Goal: Use online tool/utility: Utilize a website feature to perform a specific function

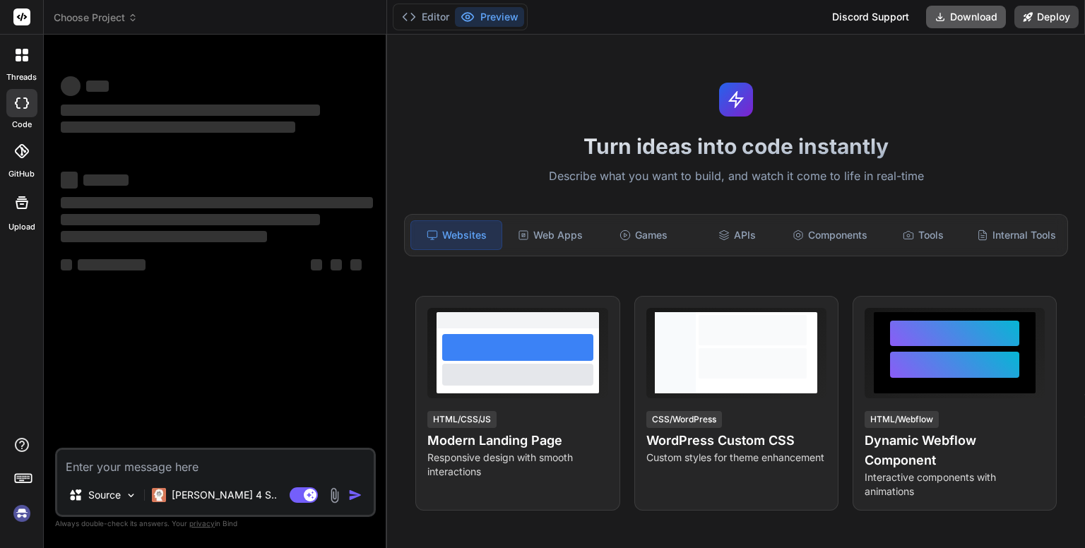
click at [968, 19] on button "Download" at bounding box center [966, 17] width 80 height 23
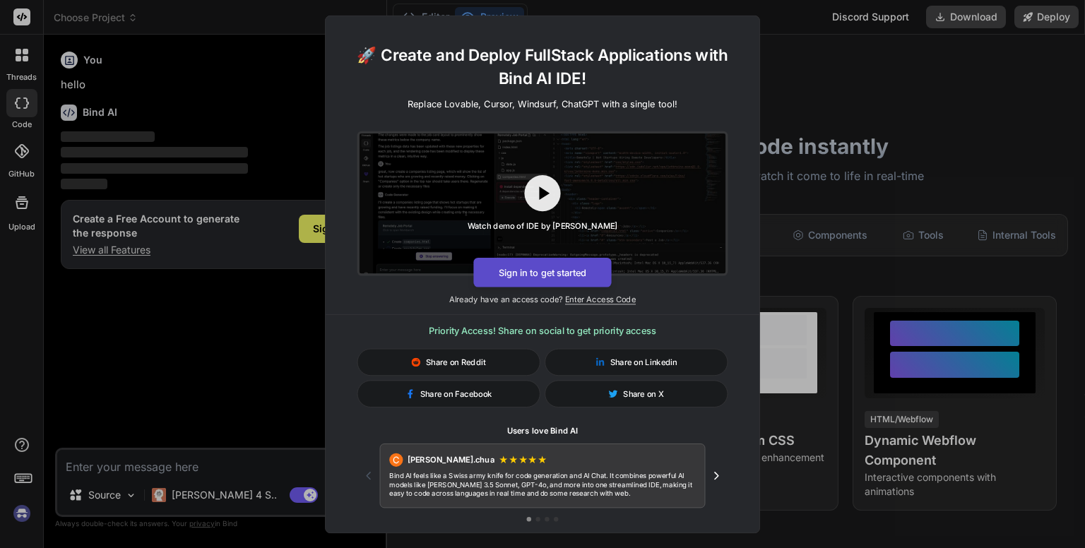
click at [571, 266] on button "Sign in to get started" at bounding box center [542, 272] width 138 height 30
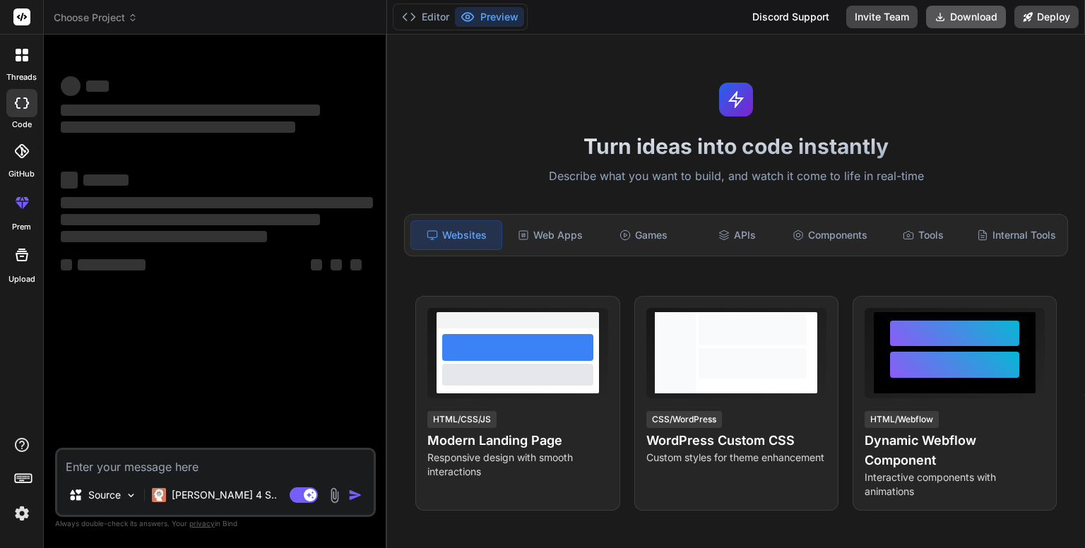
click at [953, 8] on button "Download" at bounding box center [966, 17] width 80 height 23
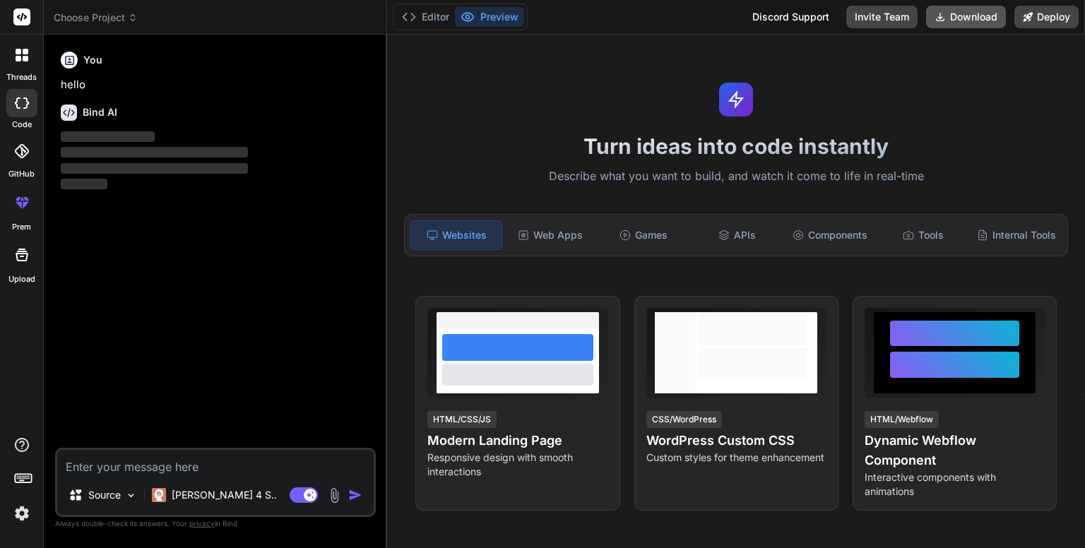
click at [976, 11] on button "Download" at bounding box center [966, 17] width 80 height 23
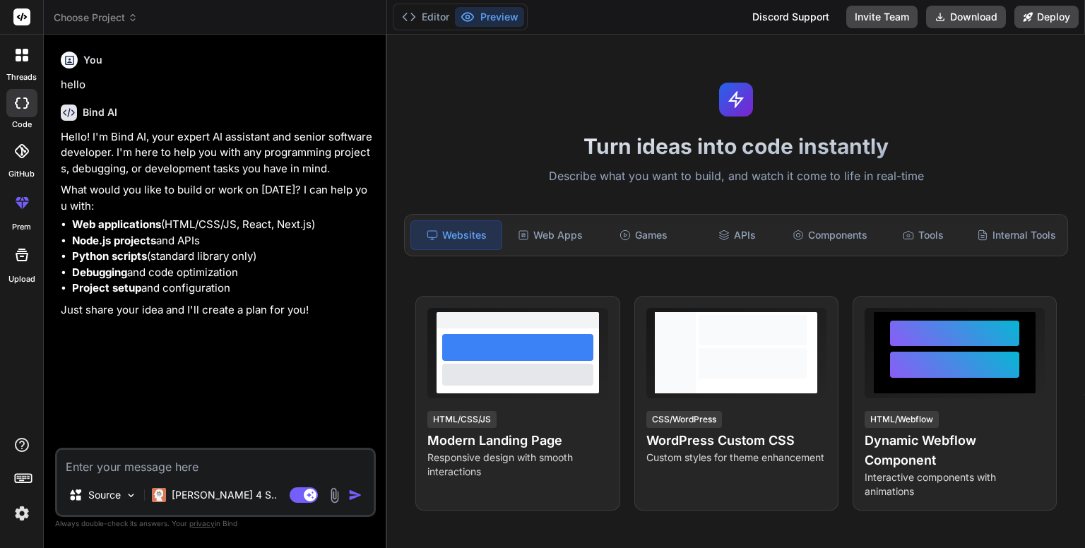
click at [279, 461] on textarea at bounding box center [215, 462] width 316 height 25
type textarea "x"
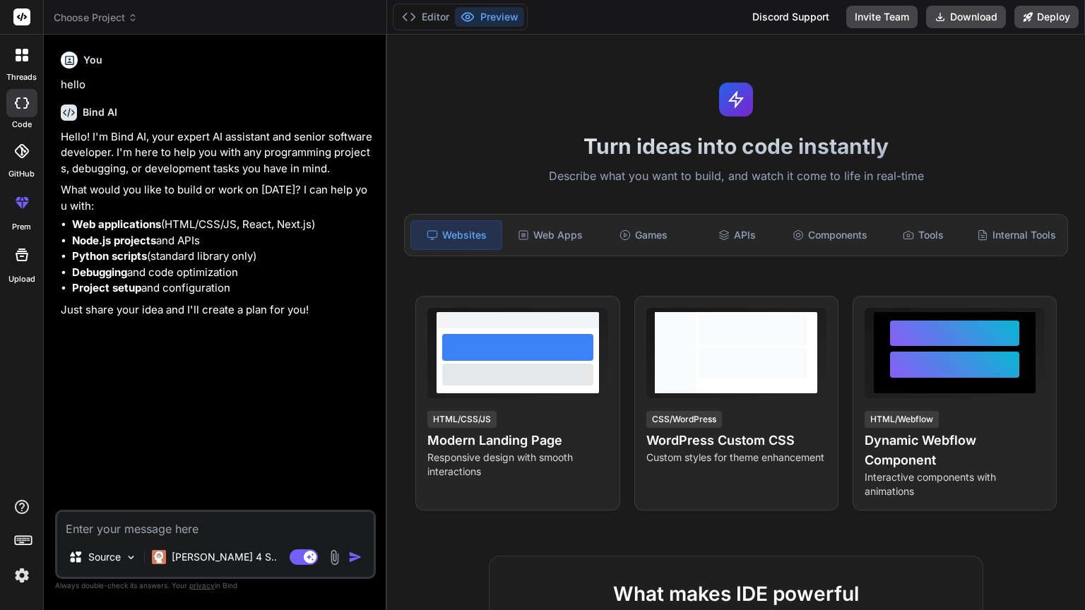
type textarea "i"
type textarea "x"
type textarea "i"
type textarea "x"
type textarea "i w"
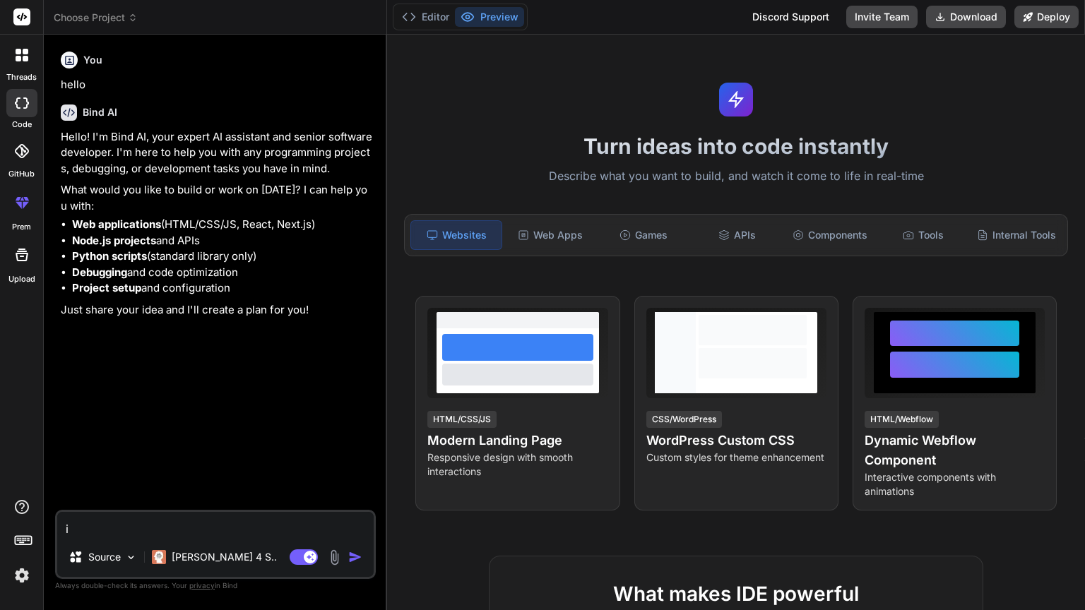
type textarea "x"
type textarea "i wa"
type textarea "x"
type textarea "i wam"
type textarea "x"
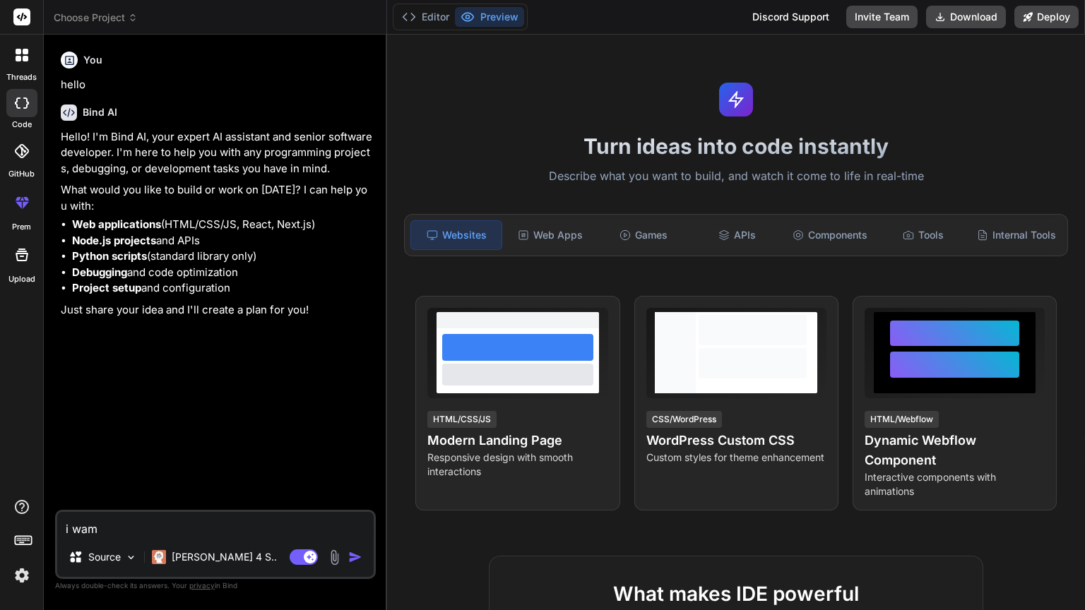
type textarea "i wamt"
type textarea "x"
type textarea "i wamt"
type textarea "x"
type textarea "i wamt t"
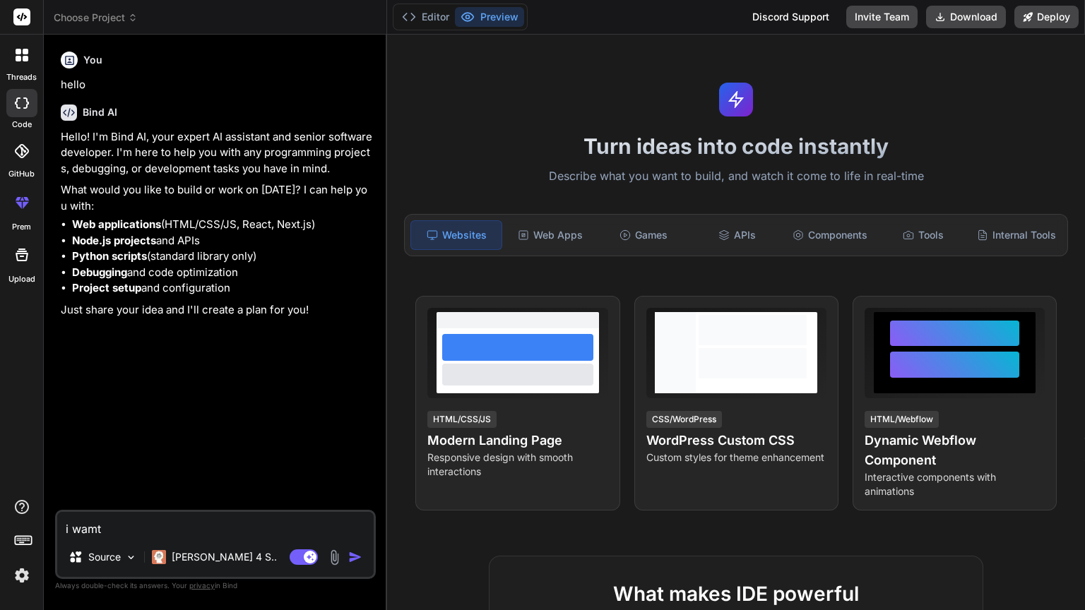
type textarea "x"
click at [641, 547] on h2 "What makes IDE powerful" at bounding box center [736, 594] width 448 height 30
click at [246, 531] on textarea "i wamt t" at bounding box center [215, 524] width 316 height 25
type textarea "i wamt"
type textarea "x"
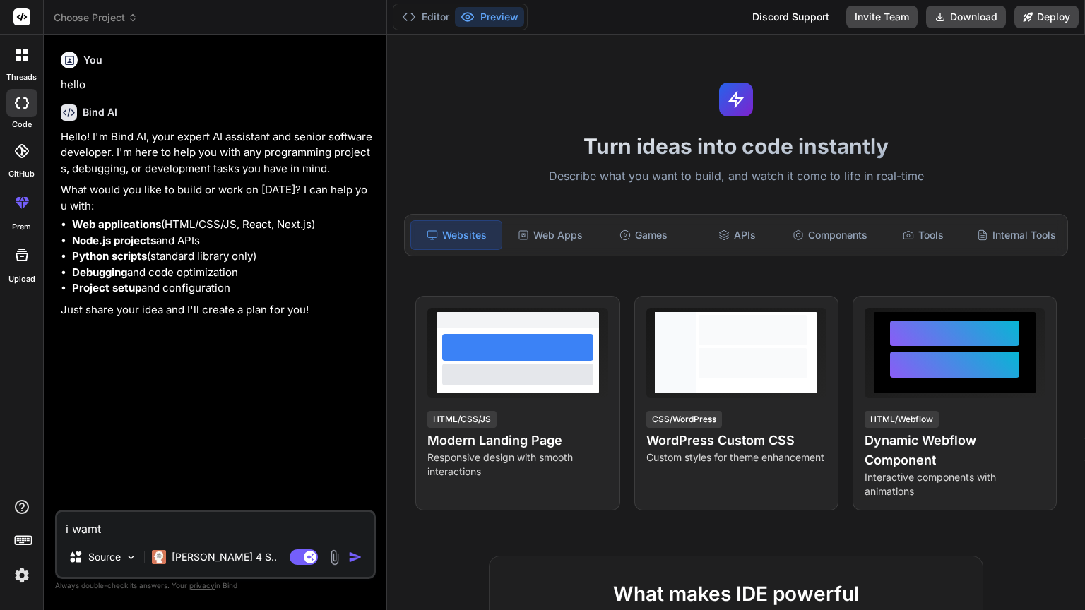
type textarea "i wamt"
type textarea "x"
type textarea "i wam"
type textarea "x"
type textarea "i wa"
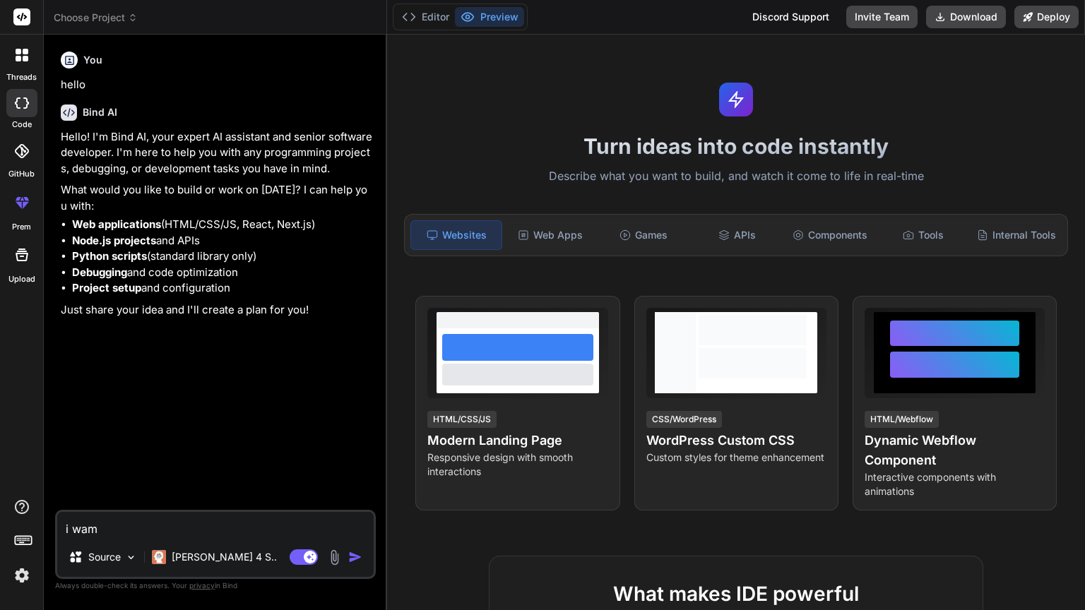
type textarea "x"
type textarea "i wan"
type textarea "x"
type textarea "i want"
type textarea "x"
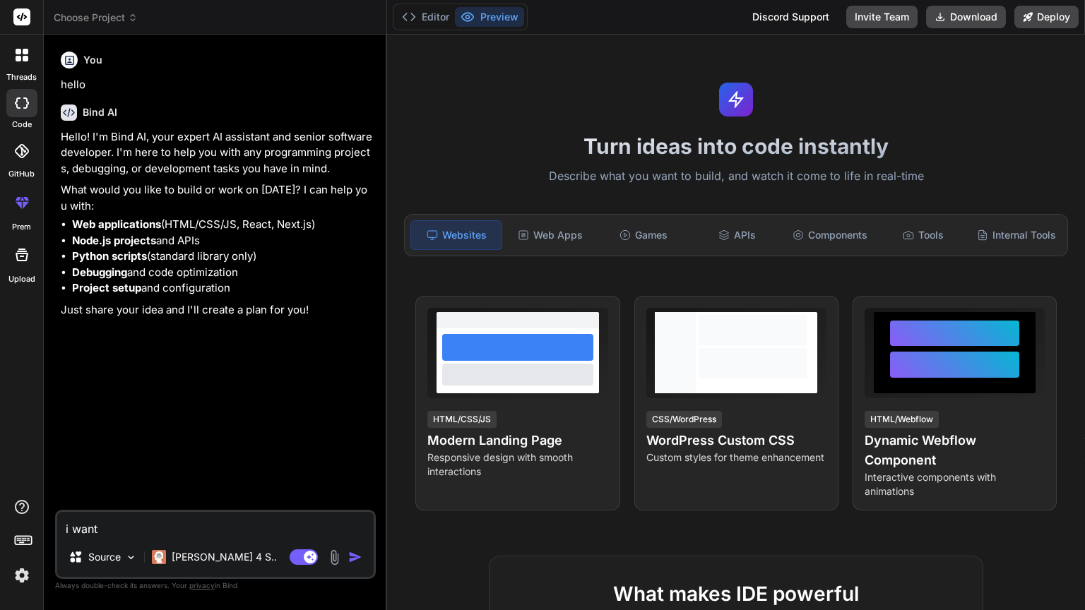
type textarea "i want"
type textarea "x"
type textarea "i want t"
type textarea "x"
type textarea "i want to"
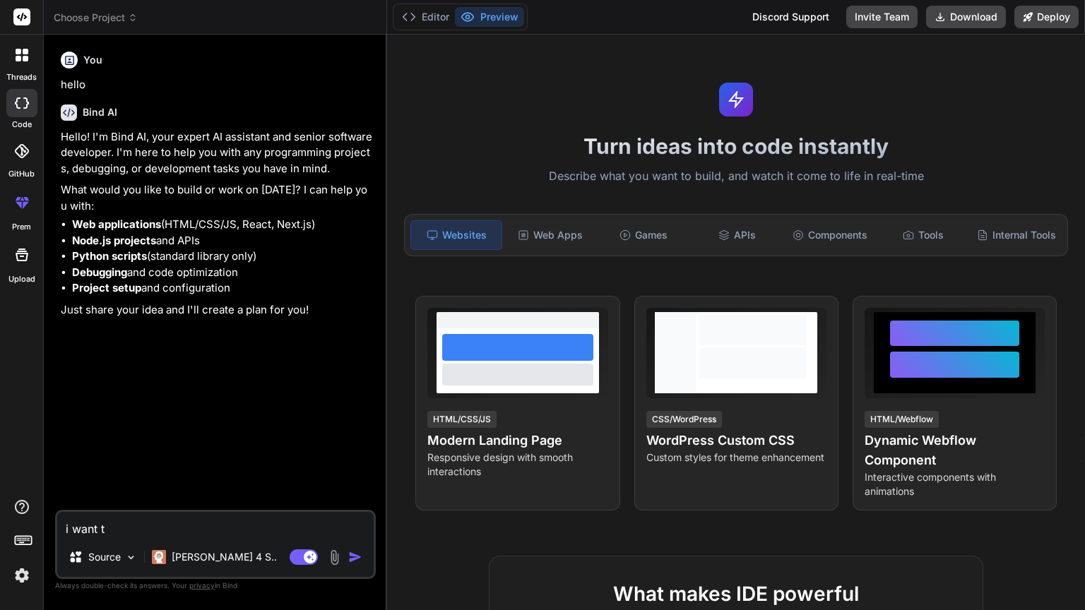
type textarea "x"
type textarea "i want to"
type textarea "x"
type textarea "i want to b"
type textarea "x"
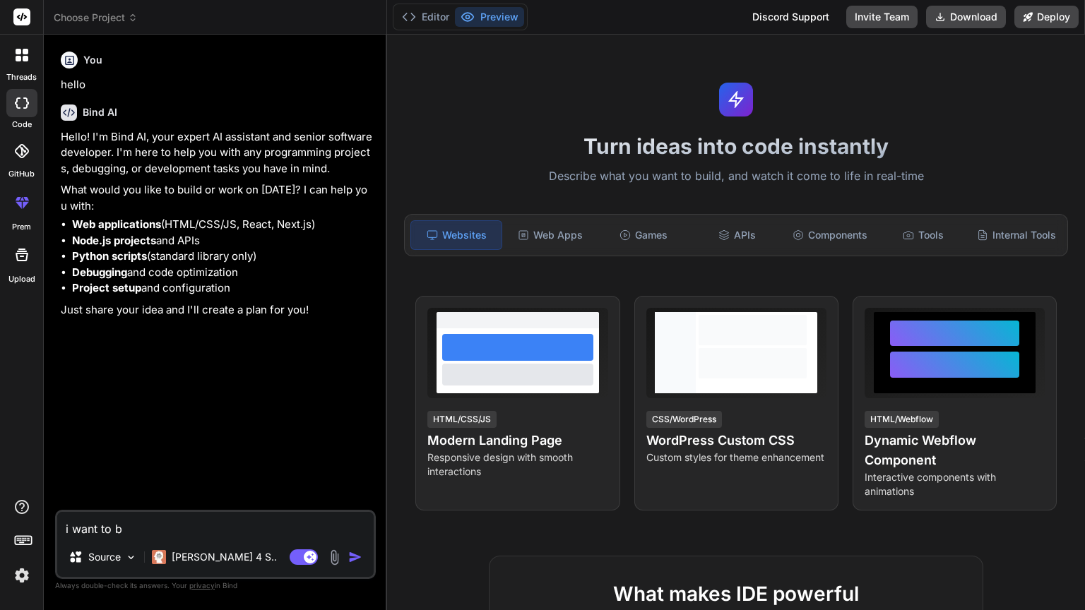
type textarea "i want to bu"
type textarea "x"
type textarea "i want to bui"
type textarea "x"
type textarea "i want to buil"
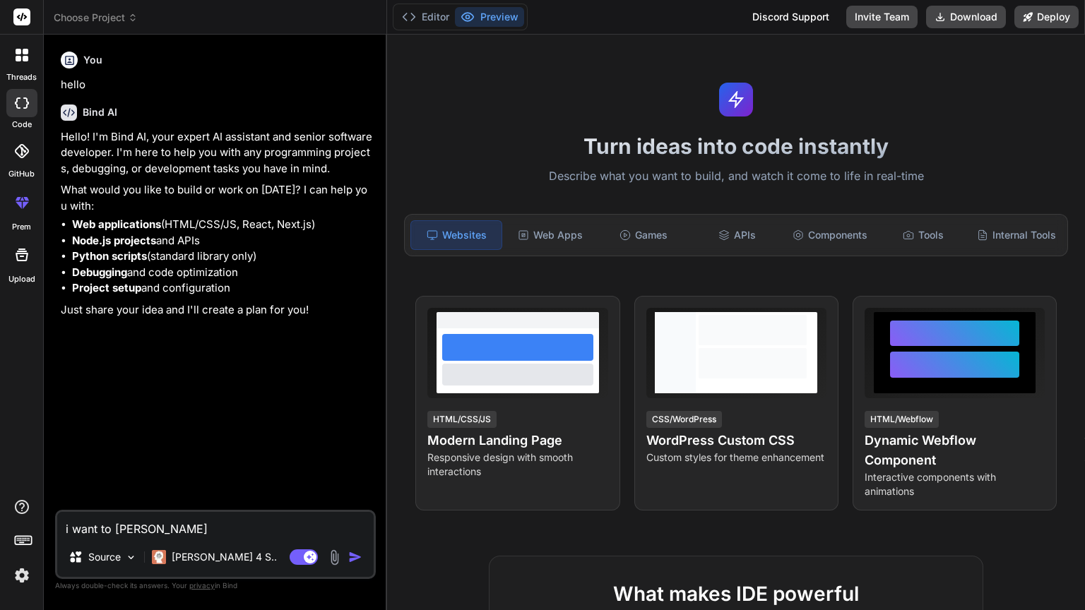
type textarea "x"
type textarea "i want to build"
type textarea "x"
type textarea "i want to build"
type textarea "x"
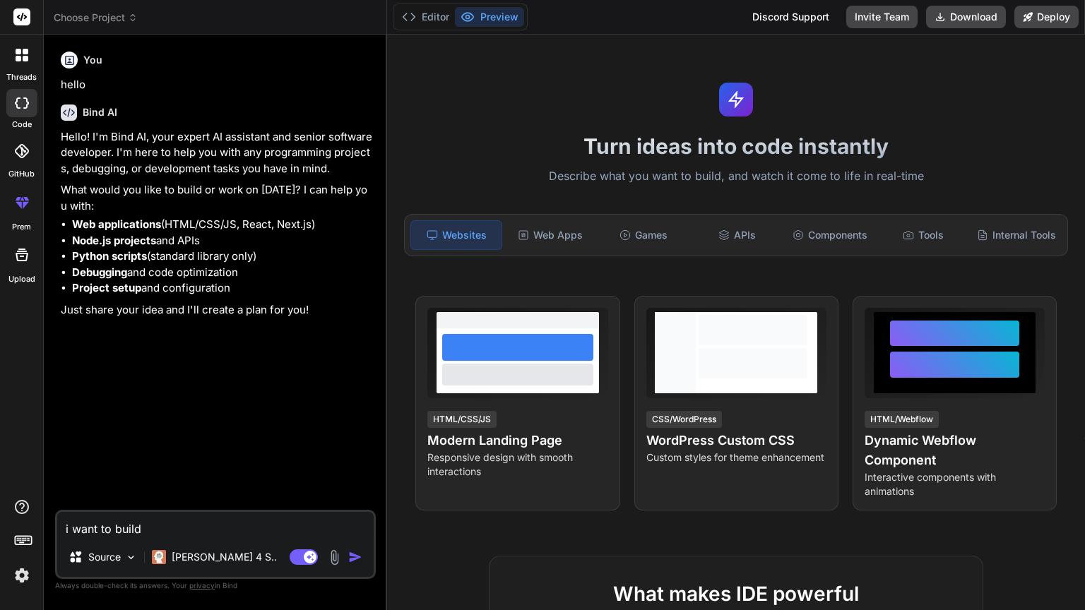
type textarea "i want to build a"
type textarea "x"
type textarea "i want to build a"
type textarea "x"
type textarea "i want to build a n"
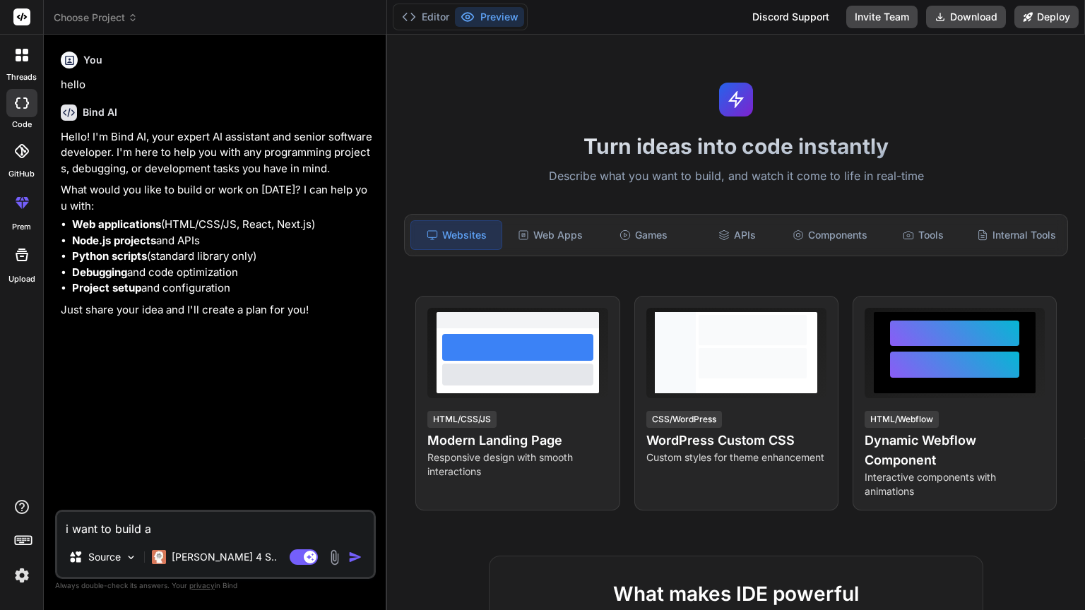
type textarea "x"
type textarea "i want to build a ne"
type textarea "x"
type textarea "i want to build a net"
type textarea "x"
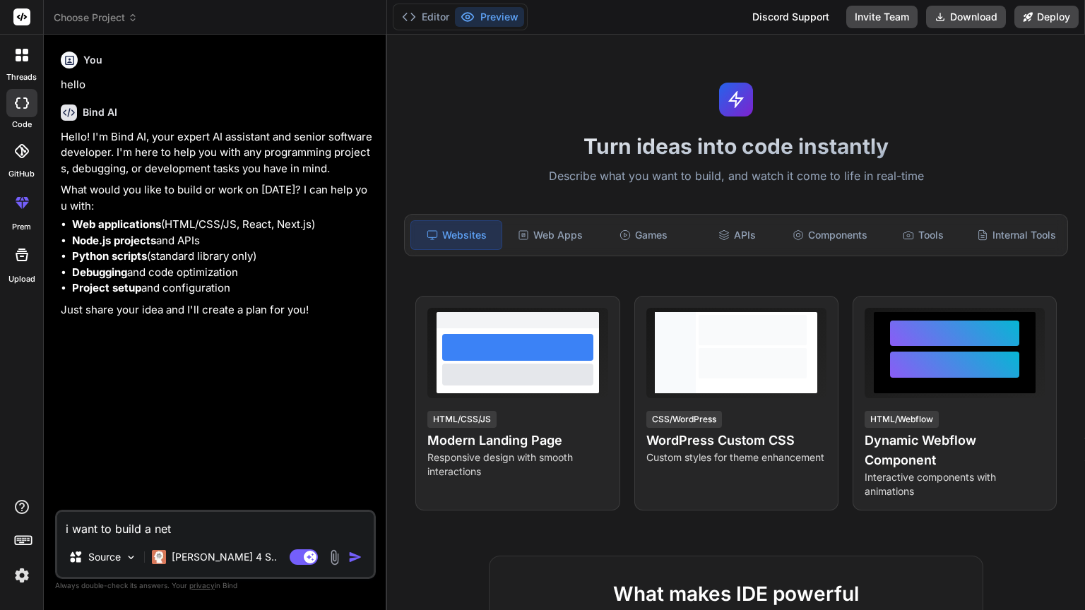
type textarea "i want to build a netf"
type textarea "x"
type textarea "i want to build a netfl"
type textarea "x"
type textarea "i want to build a netfli"
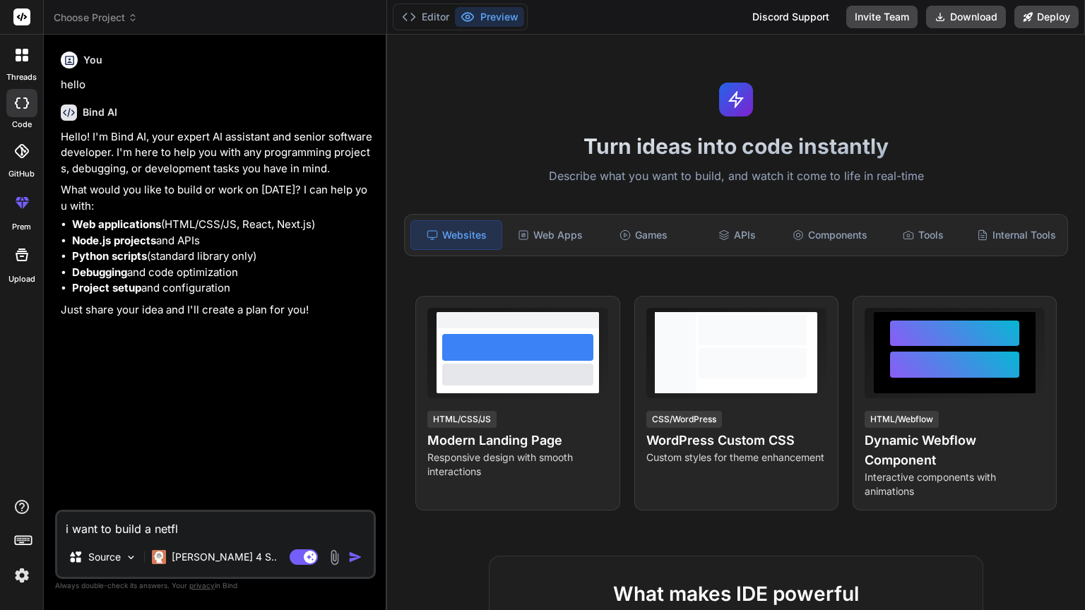
type textarea "x"
type textarea "i want to build a netflix"
type textarea "x"
type textarea "i want to build a netflix"
type textarea "x"
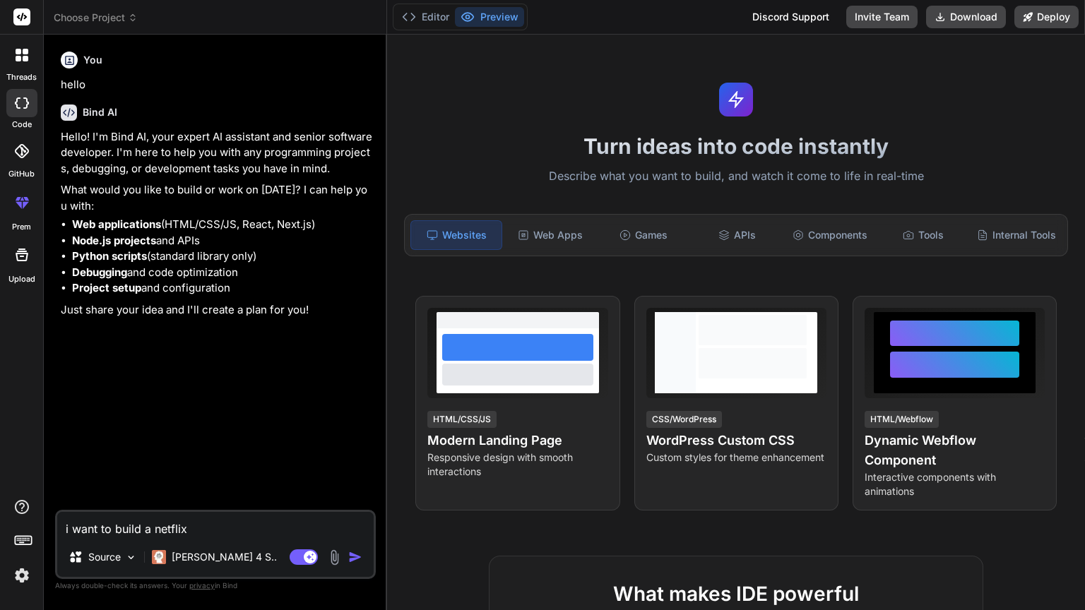
type textarea "i want to build a netflix b"
type textarea "x"
type textarea "i want to build a netflix ba"
type textarea "x"
type textarea "i want to build a netflix bas"
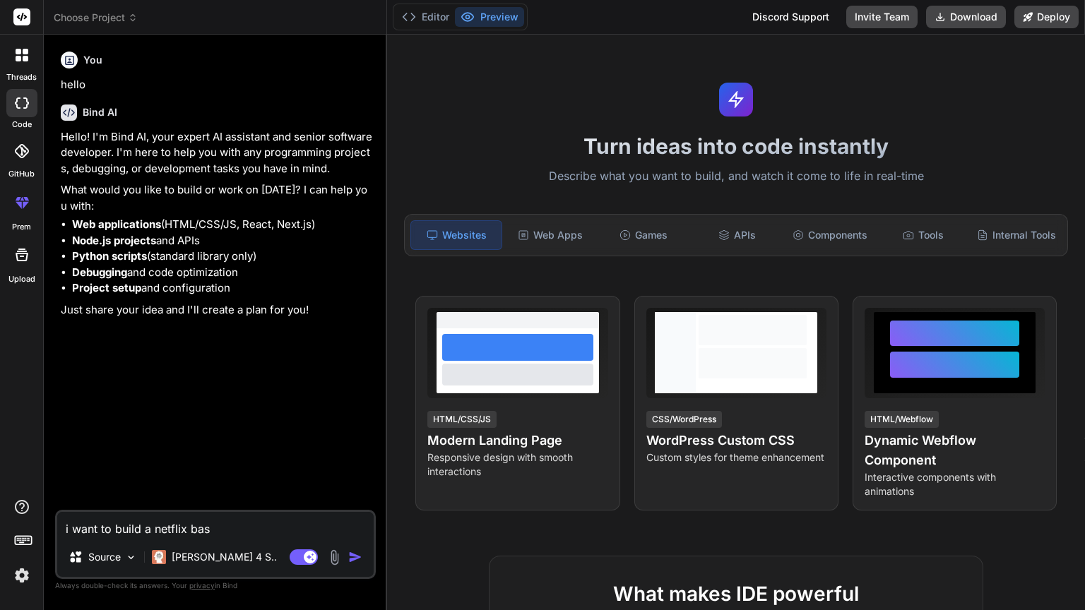
type textarea "x"
type textarea "i want to build a netflix base"
type textarea "x"
type textarea "i want to build a netflix based"
type textarea "x"
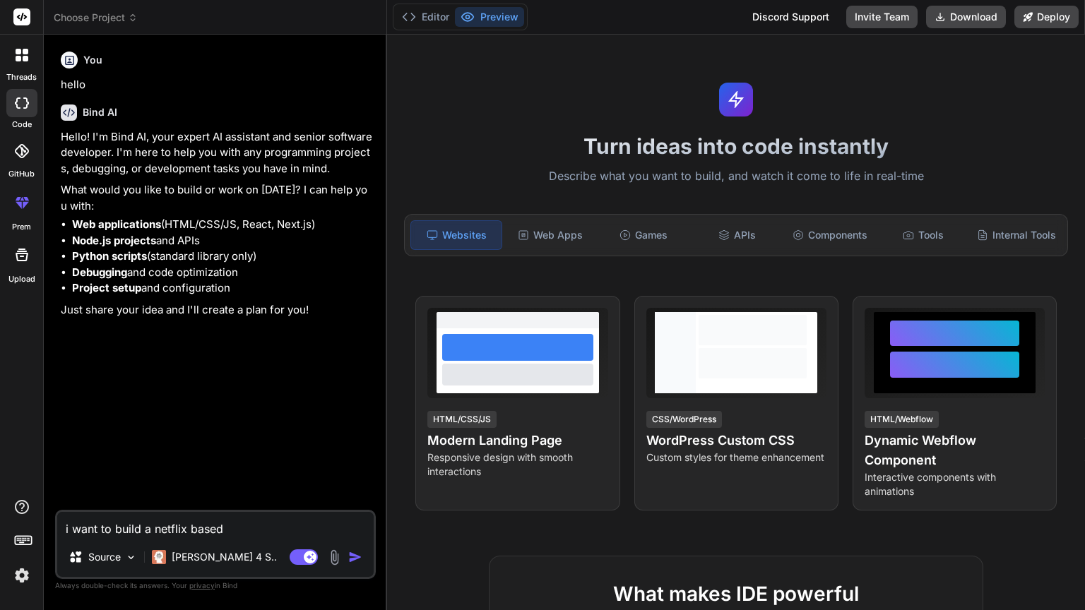
type textarea "i want to build a netflix based"
type textarea "x"
type textarea "i want to build a netflix based"
type textarea "x"
type textarea "i want to build a netflix base"
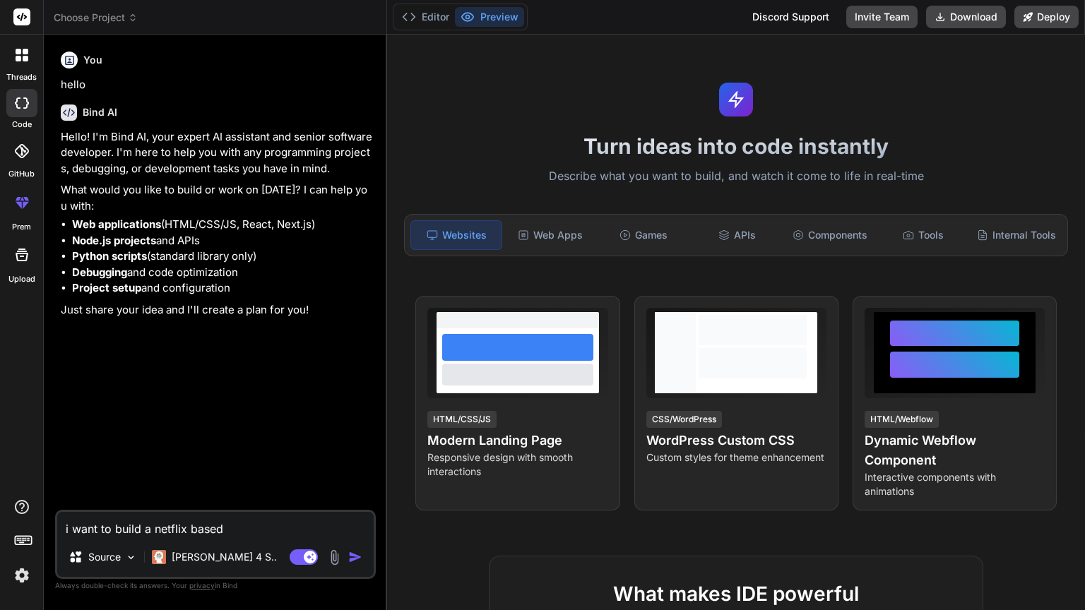
type textarea "x"
type textarea "i want to build a netflix bas"
type textarea "x"
type textarea "i want to build a netflix ba"
type textarea "x"
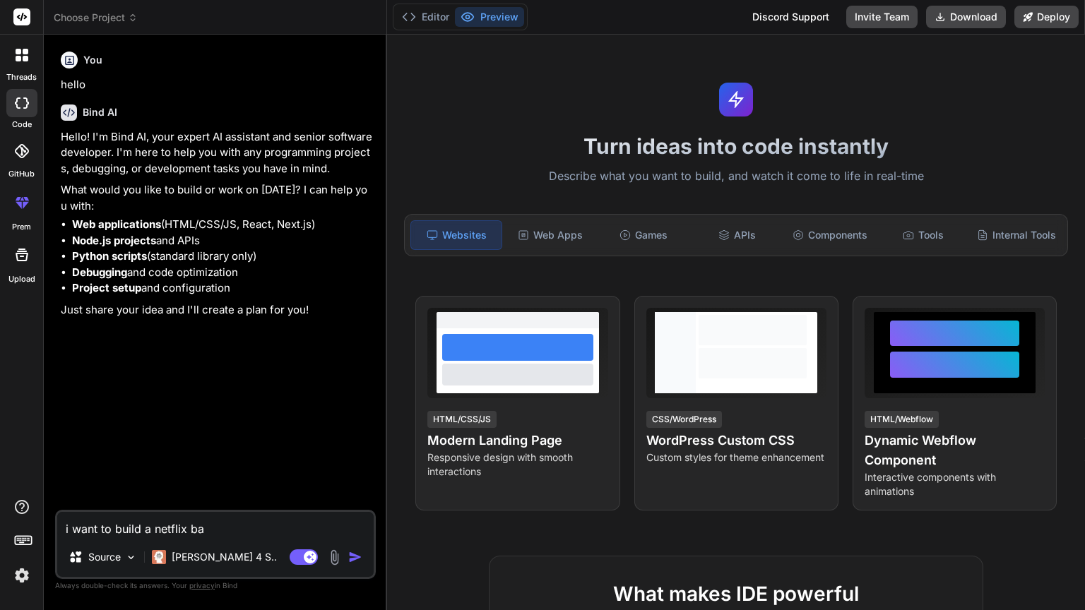
type textarea "i want to build a netflix b"
type textarea "x"
type textarea "i want to build a netflix"
type textarea "x"
type textarea "i want to build a netflix i"
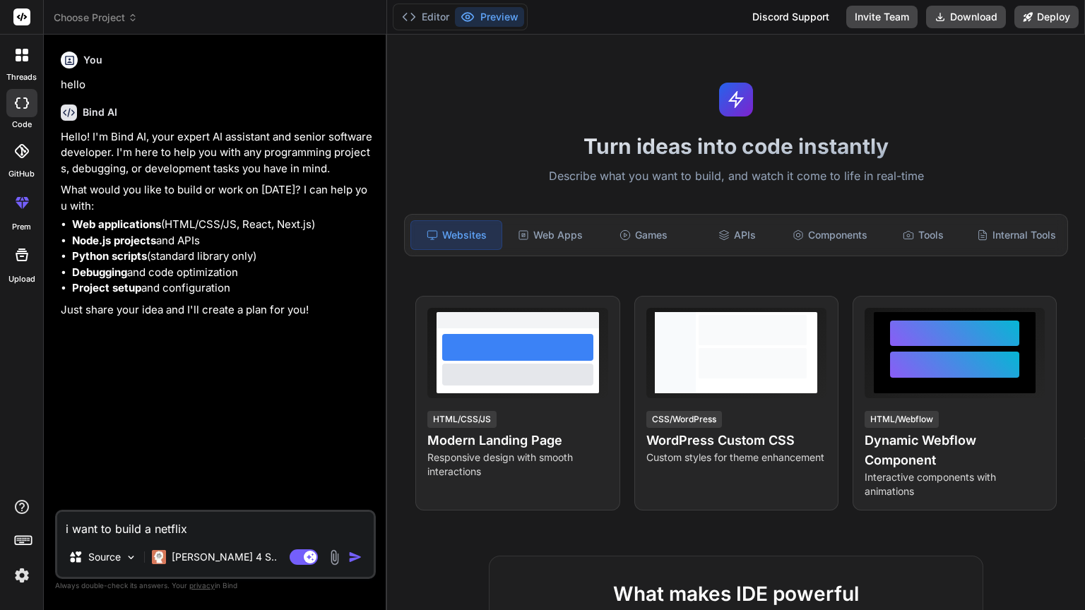
type textarea "x"
type textarea "i want to build a netflix in"
type textarea "x"
type textarea "i want to build a netflix ins"
type textarea "x"
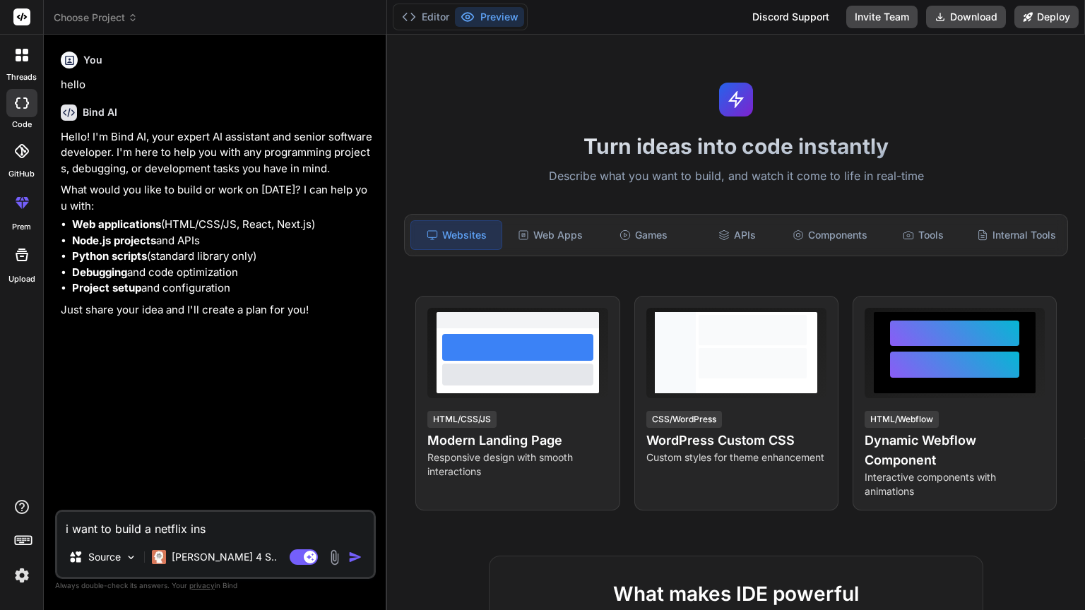
type textarea "i want to build a netflix insp"
type textarea "x"
type textarea "i want to build a netflix inspi"
type textarea "x"
type textarea "i want to build a netflix inspir"
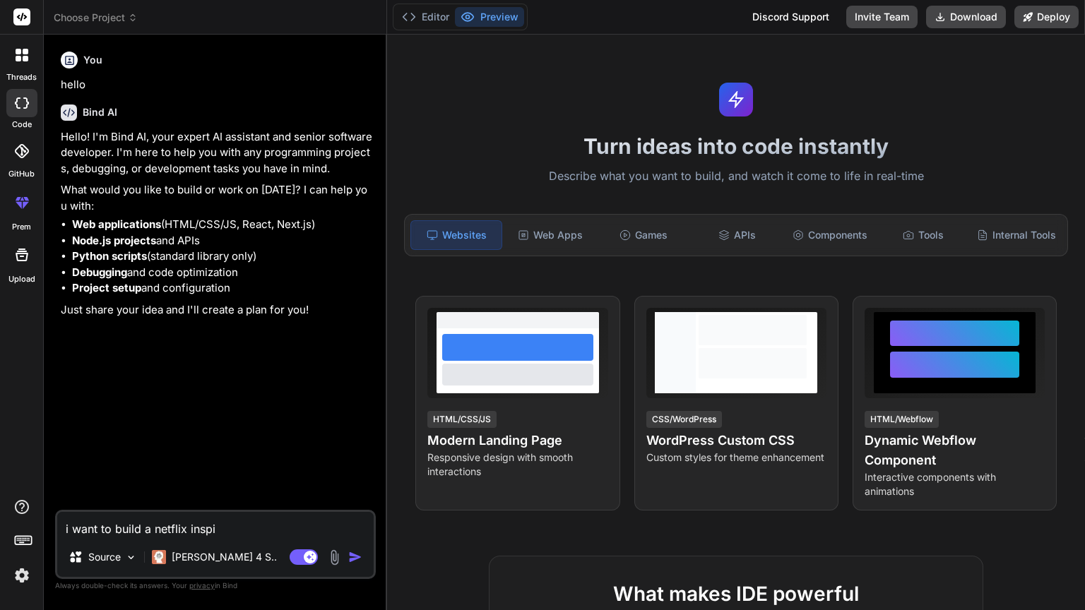
type textarea "x"
type textarea "i want to build a netflix inspire"
type textarea "x"
type textarea "i want to build a netflix inspired"
type textarea "x"
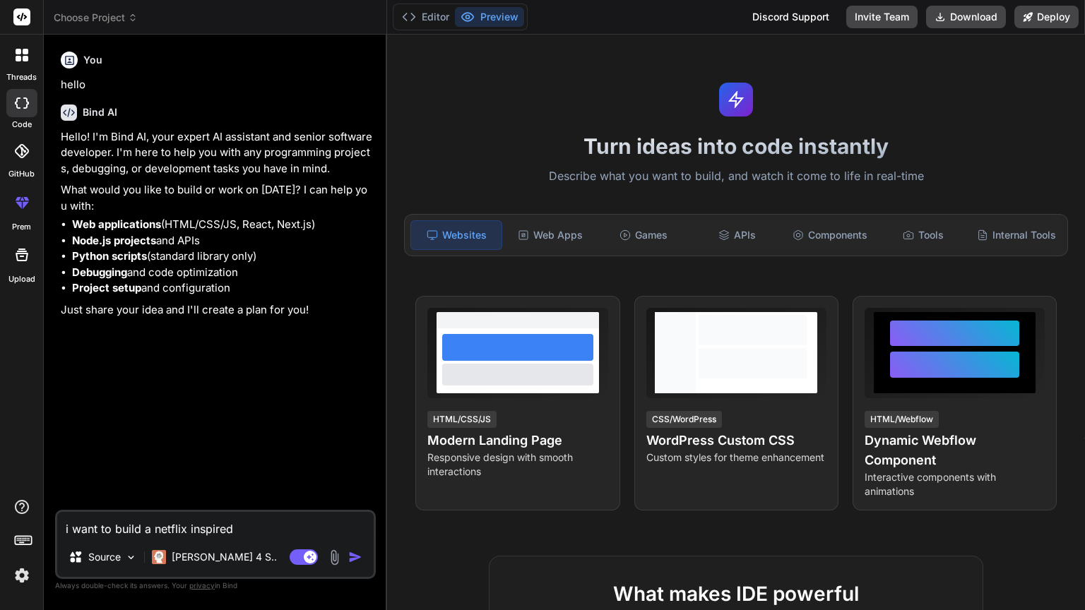
type textarea "i want to build a netflix inspired"
type textarea "x"
type textarea "i want to build a netflix inspired n"
type textarea "x"
type textarea "i want to build a netflix inspired ne"
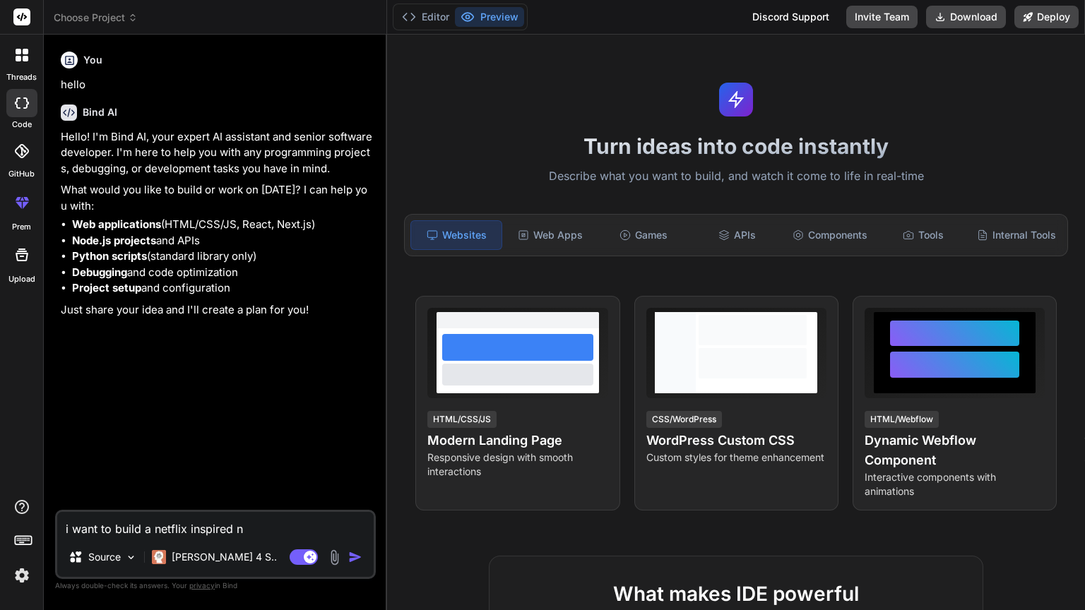
type textarea "x"
type textarea "i want to build a netflix inspired ner"
type textarea "x"
type textarea "i want to build a netflix inspired ne"
type textarea "x"
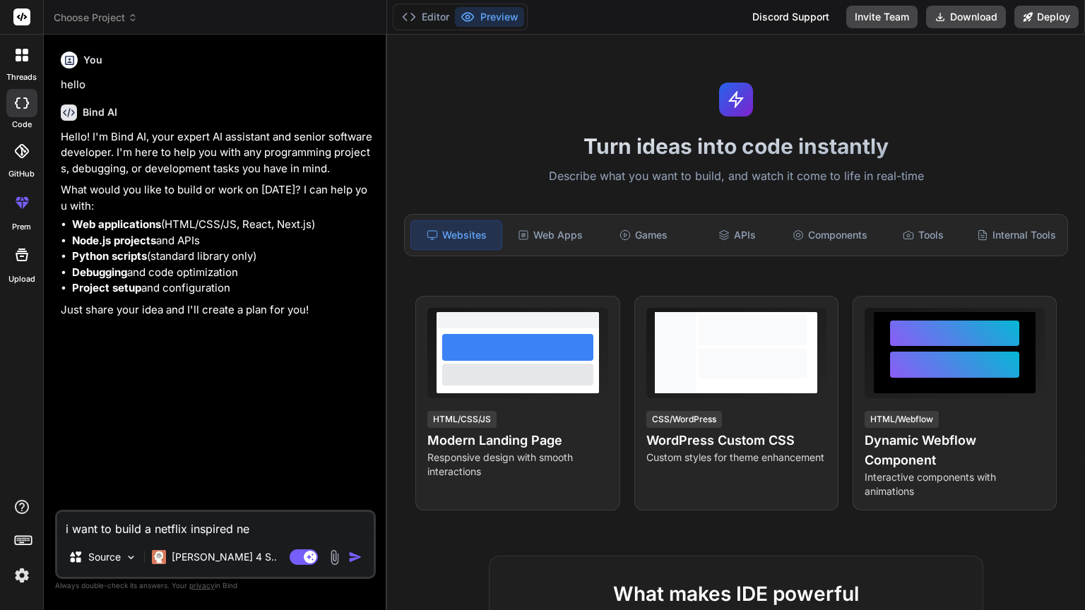
type textarea "i want to build a netflix inspired net"
type textarea "x"
type textarea "i want to build a netflix inspired netf"
type textarea "x"
type textarea "i want to build a netflix inspired netfl"
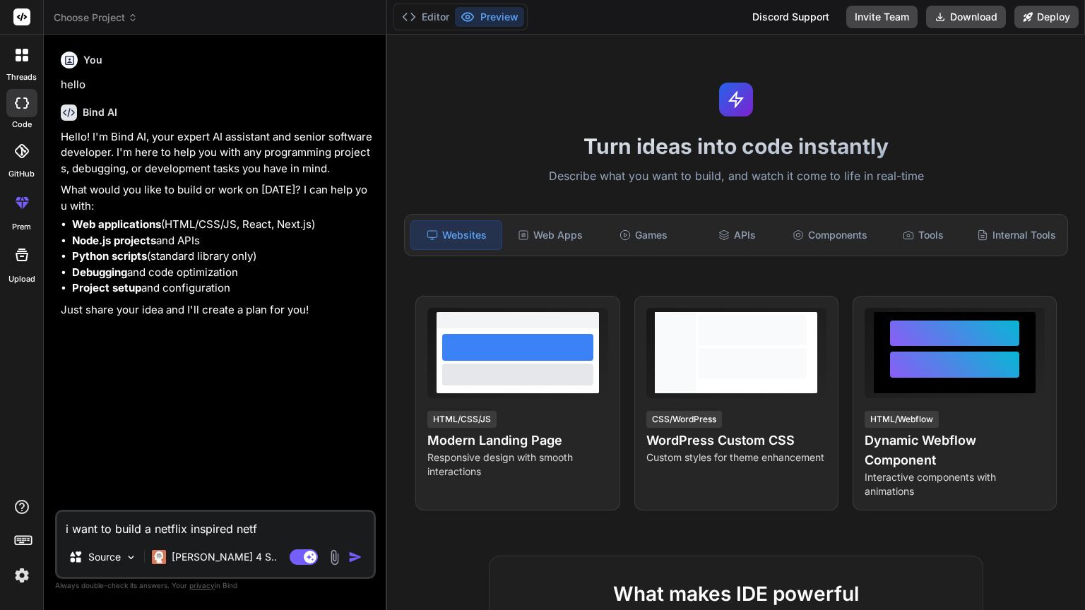
type textarea "x"
type textarea "i want to build a netflix inspired netfli"
type textarea "x"
type textarea "i want to build a netflix inspired netflix"
type textarea "x"
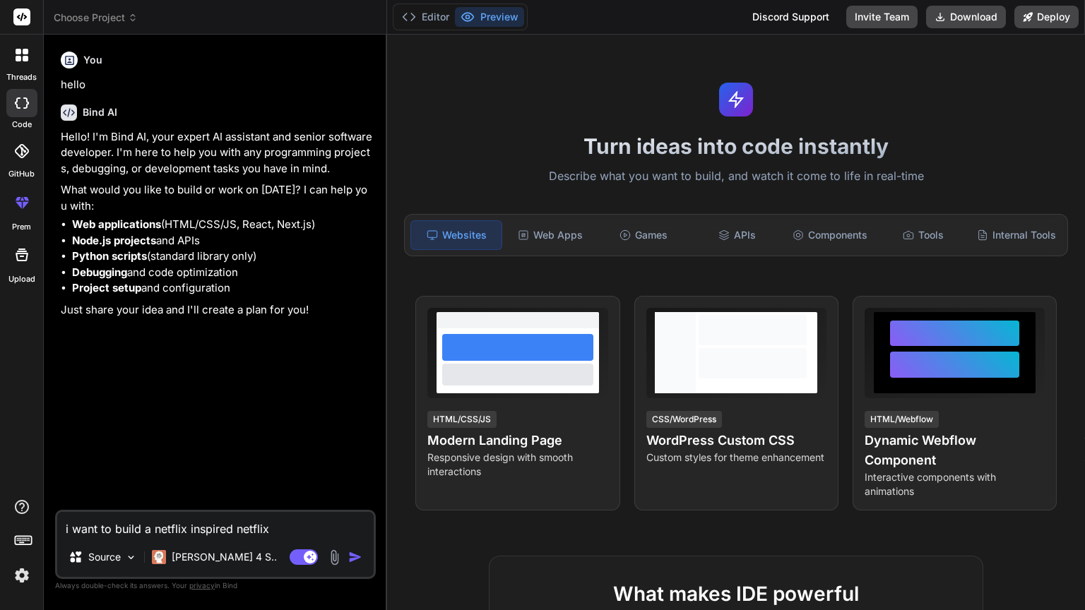
type textarea "i want to build a netflix inspired netflix"
type textarea "x"
type textarea "i want to build a netflix inspired netflix w"
type textarea "x"
type textarea "i want to build a netflix inspired netflix we"
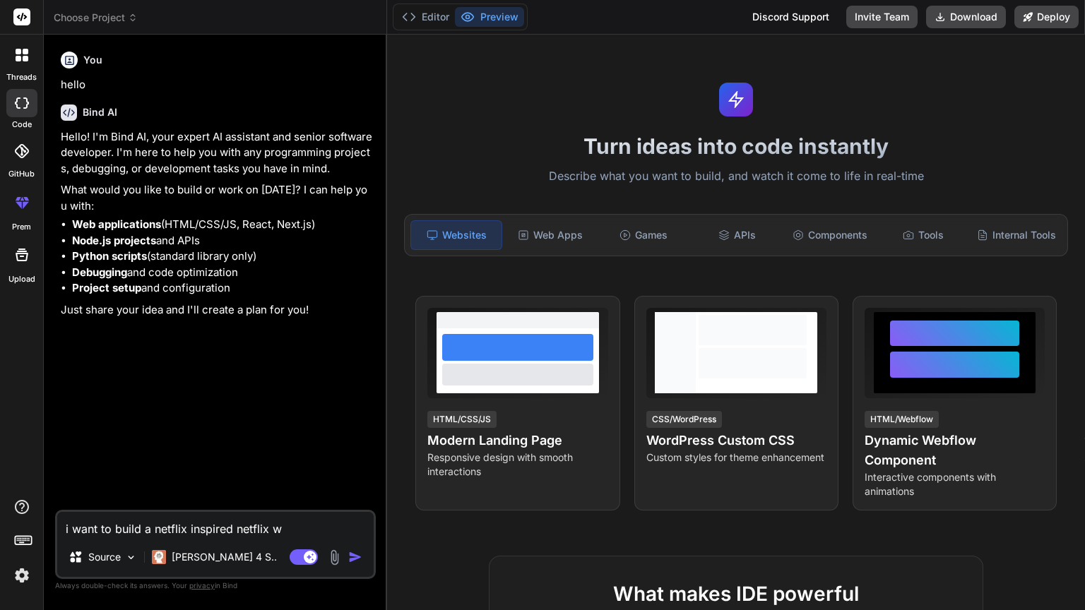
type textarea "x"
type textarea "i want to build a netflix inspired netflix web"
type textarea "x"
type textarea "i want to build a netflix inspired netflix webs"
type textarea "x"
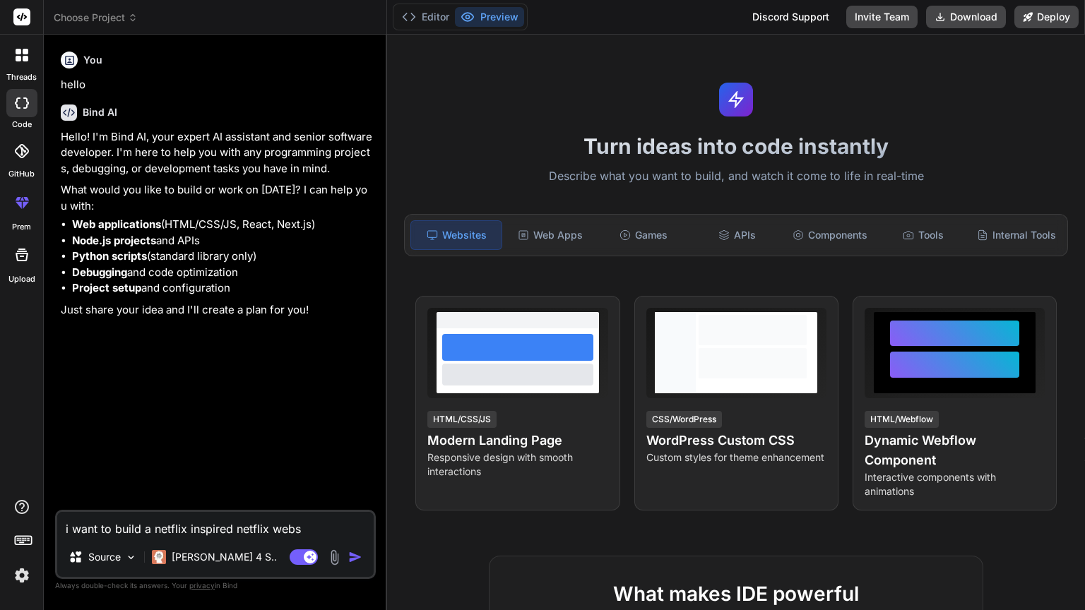
type textarea "i want to build a netflix inspired netflix websi"
type textarea "x"
type textarea "i want to build a netflix inspired netflix websit"
type textarea "x"
type textarea "i want to build a netflix inspired netflix website"
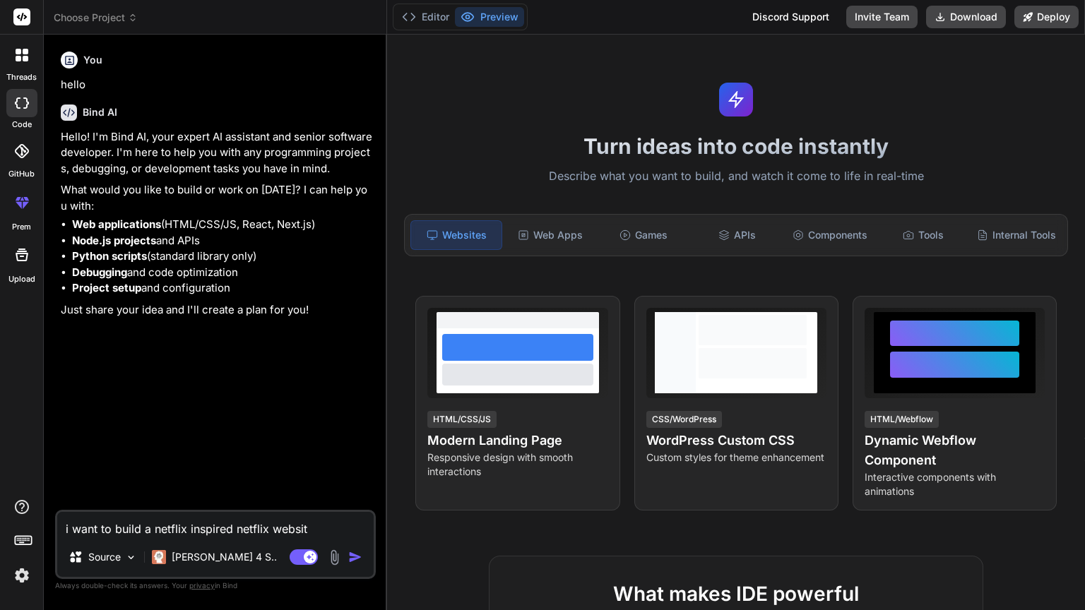
type textarea "x"
type textarea "i want to build a netflix inspired netflix website"
type textarea "x"
type textarea "i want to build a netflix inspired netflix website i"
type textarea "x"
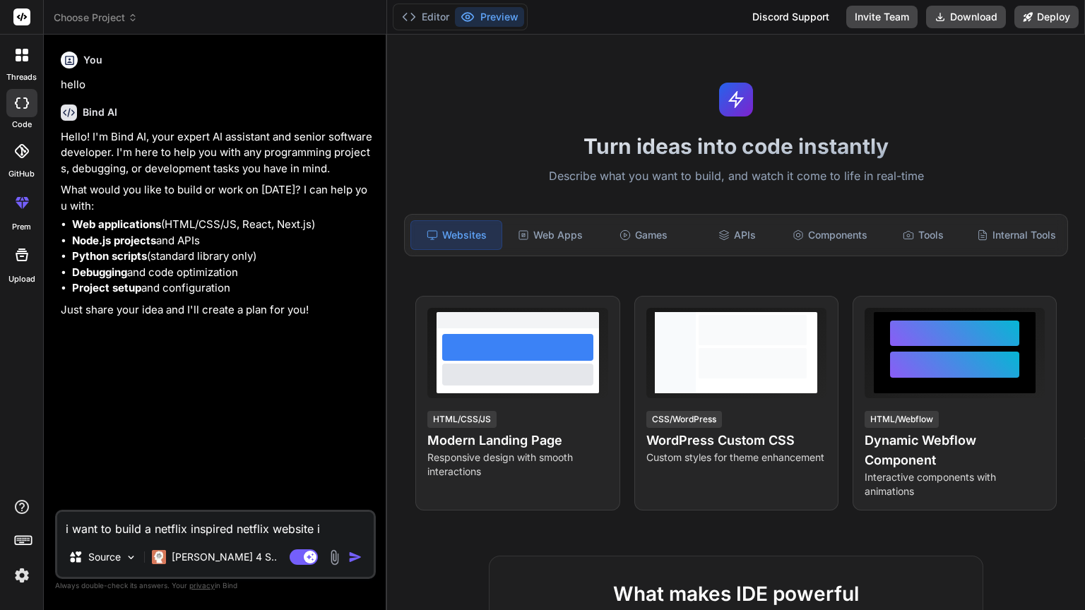
type textarea "i want to build a netflix inspired netflix website it"
type textarea "x"
type textarea "i want to build a netflix inspired netflix website it"
type textarea "x"
type textarea "i want to build a netflix inspired netflix website it s"
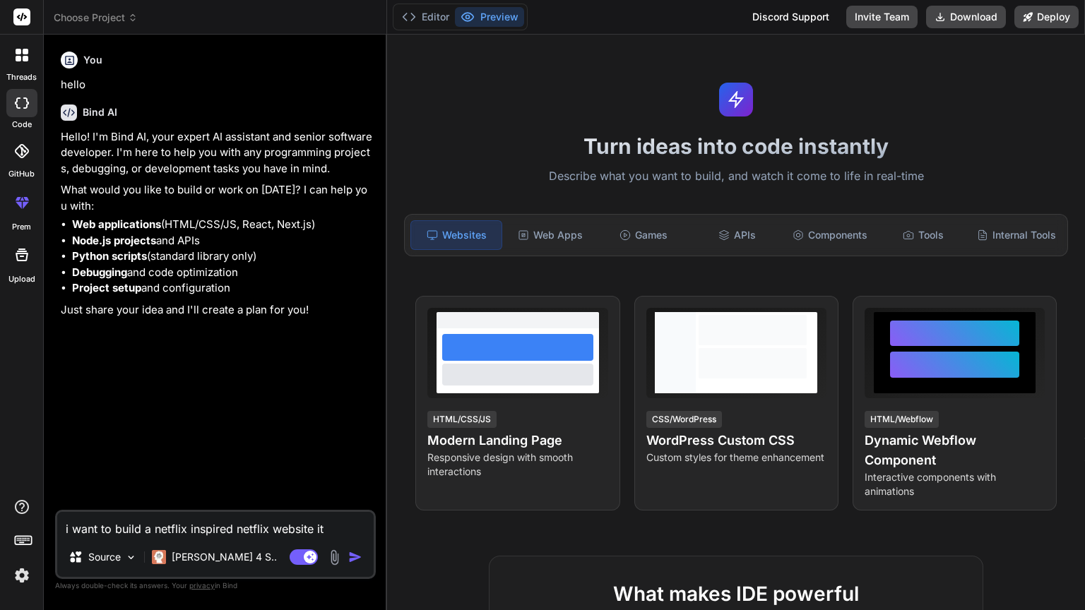
type textarea "x"
type textarea "i want to build a netflix inspired netflix website it sh"
type textarea "x"
type textarea "i want to build a netflix inspired netflix website it sho"
type textarea "x"
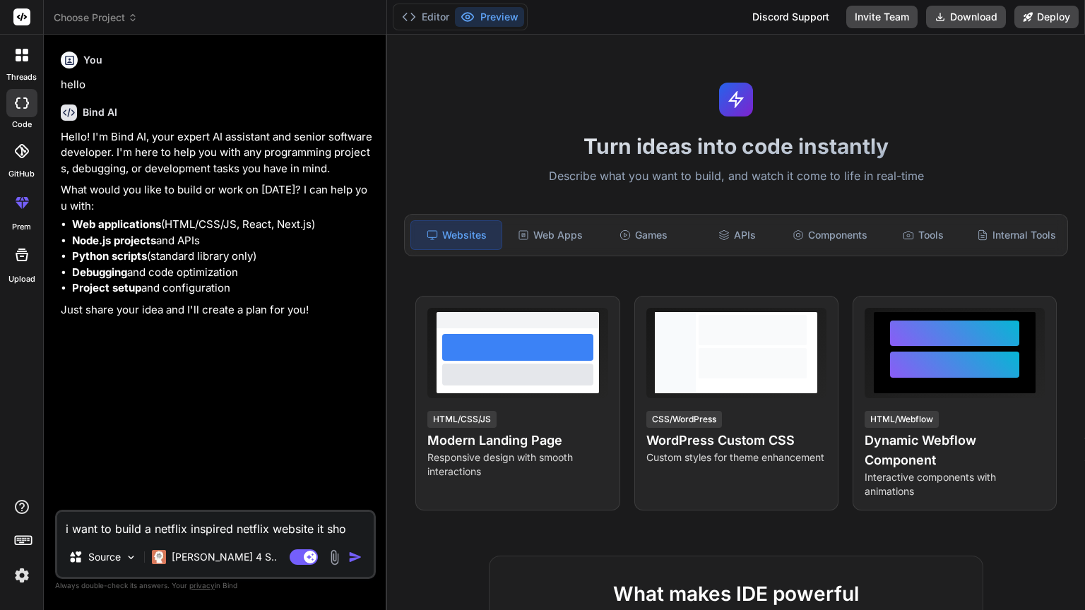
type textarea "i want to build a netflix inspired netflix website it shou"
type textarea "x"
type textarea "i want to build a netflix inspired netflix website it shoul"
type textarea "x"
type textarea "i want to build a netflix inspired netflix website it should"
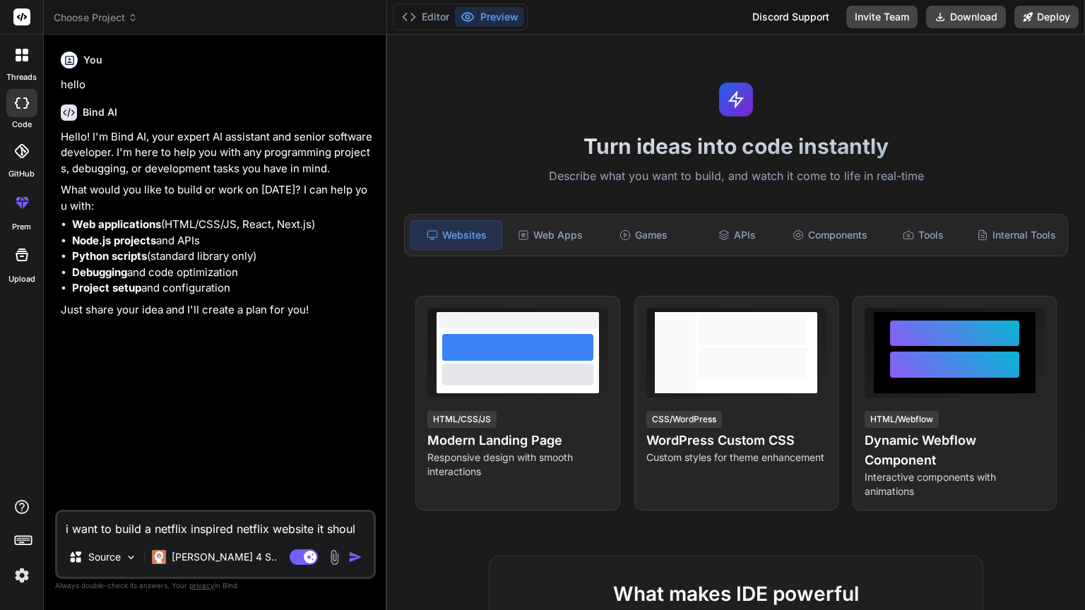
type textarea "x"
type textarea "i want to build a netflix inspired netflix website it should"
type textarea "x"
type textarea "i want to build a netflix inspired netflix website it should h"
type textarea "x"
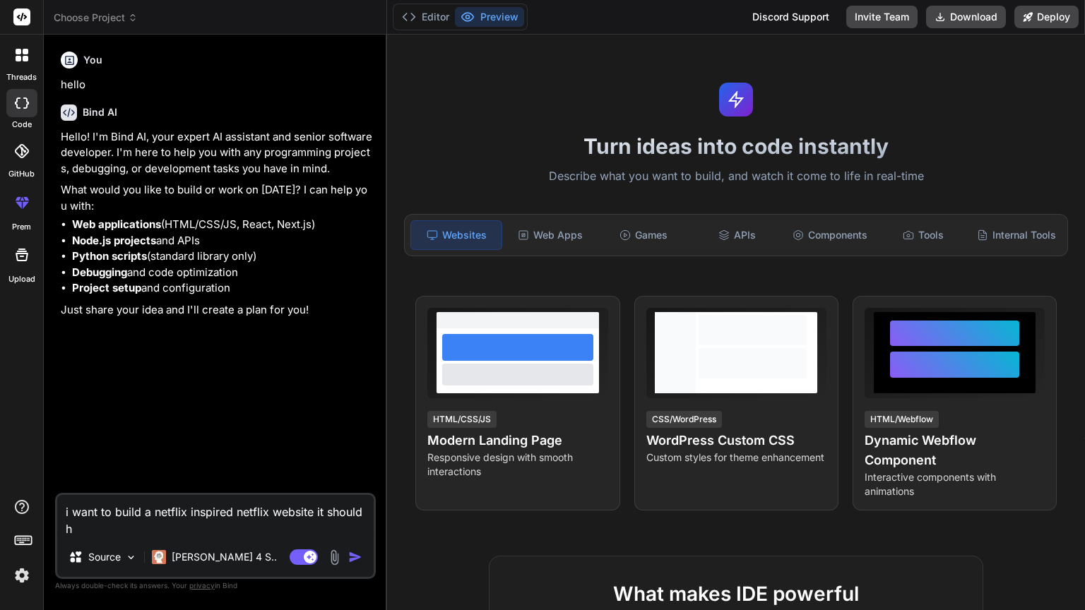
type textarea "i want to build a netflix inspired netflix website it should ha"
type textarea "x"
type textarea "i want to build a netflix inspired netflix website it should hav"
type textarea "x"
type textarea "i want to build a netflix inspired netflix website it should have"
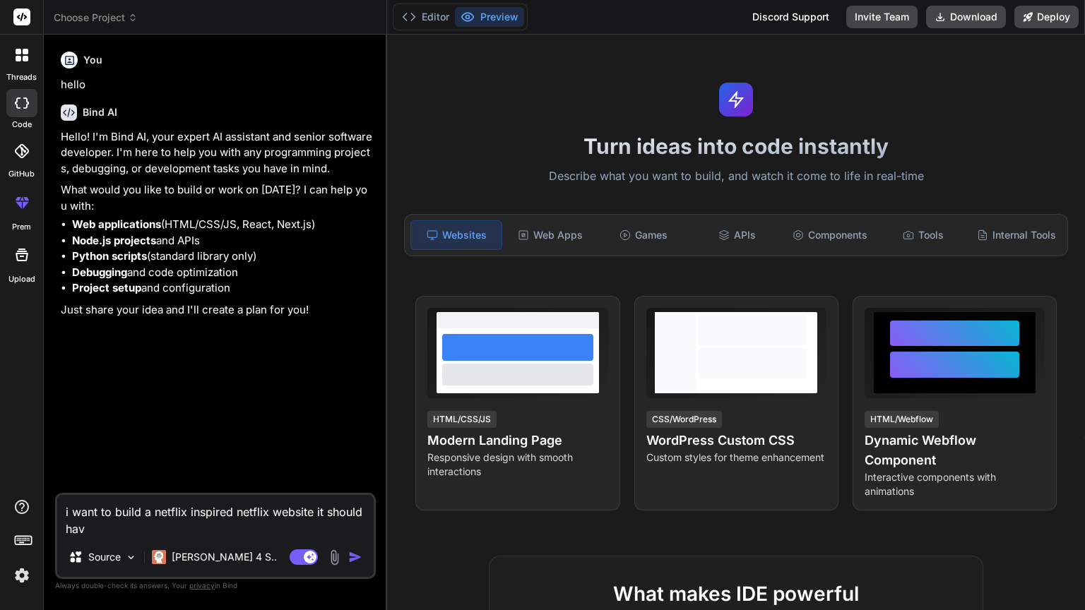
type textarea "x"
type textarea "i want to build a netflix inspired netflix website it should have"
type textarea "x"
type textarea "i want to build a netflix inspired netflix website it should have a"
type textarea "x"
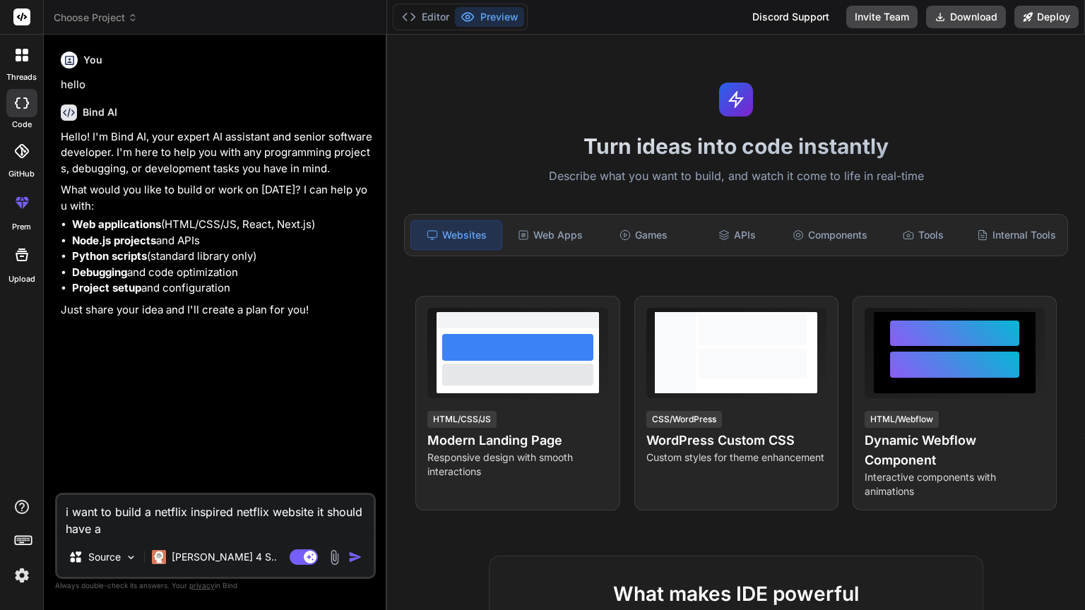
type textarea "i want to build a netflix inspired netflix website it should have an"
type textarea "x"
type textarea "i want to build a netflix inspired netflix website it should have ani"
type textarea "x"
type textarea "i want to build a netflix inspired netflix website it should have anim"
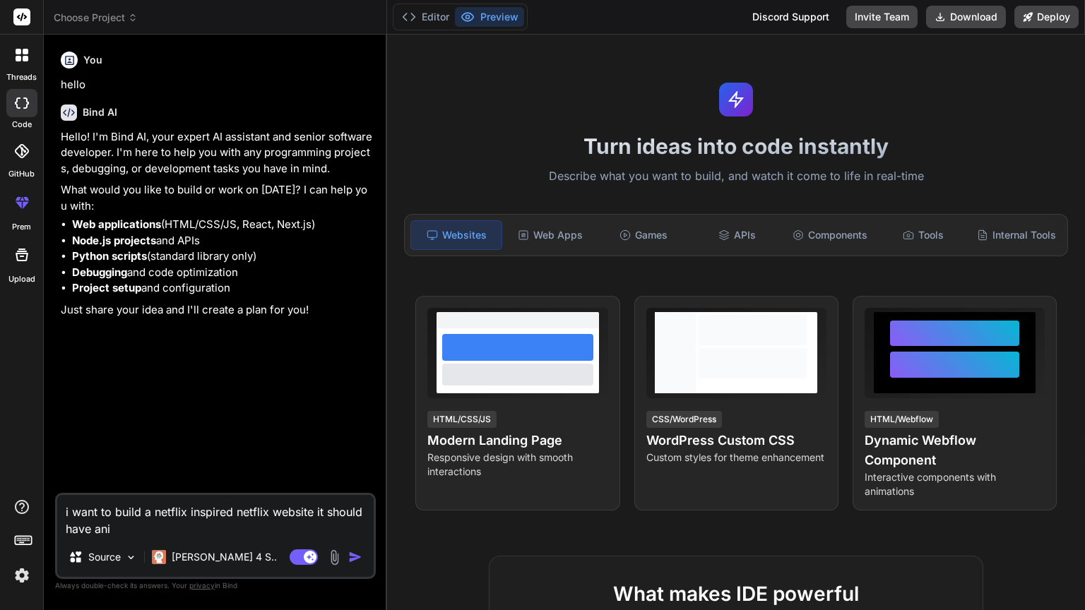
type textarea "x"
type textarea "i want to build a netflix inspired netflix website it should have anima"
type textarea "x"
type textarea "i want to build a netflix inspired netflix website it should have animat"
type textarea "x"
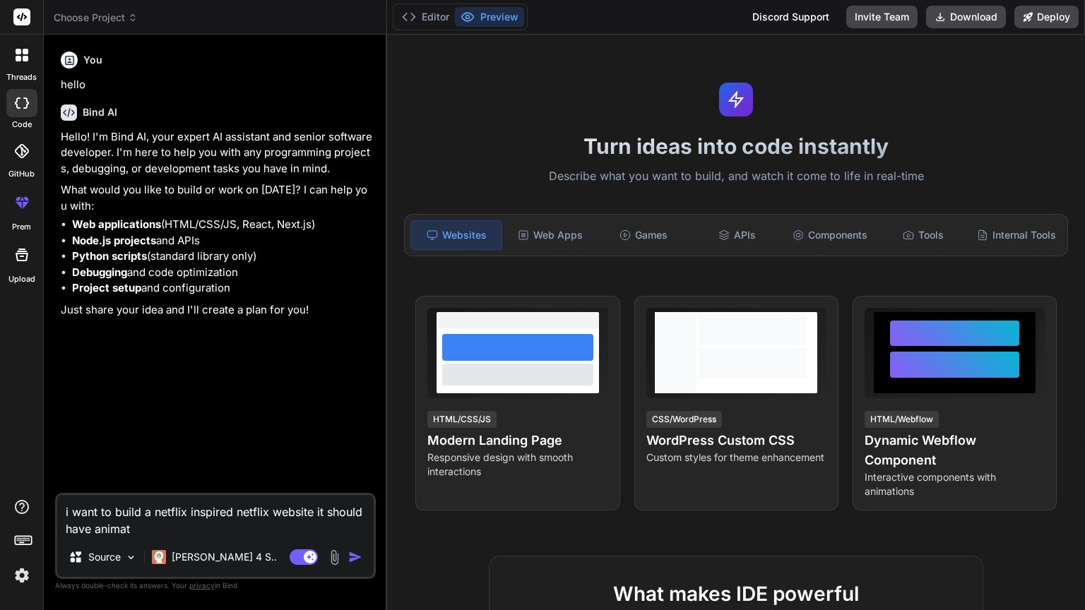
type textarea "i want to build a netflix inspired netflix website it should have animati"
type textarea "x"
type textarea "i want to build a netflix inspired netflix website it should have animatio"
type textarea "x"
type textarea "i want to build a netflix inspired netflix website it should have animation"
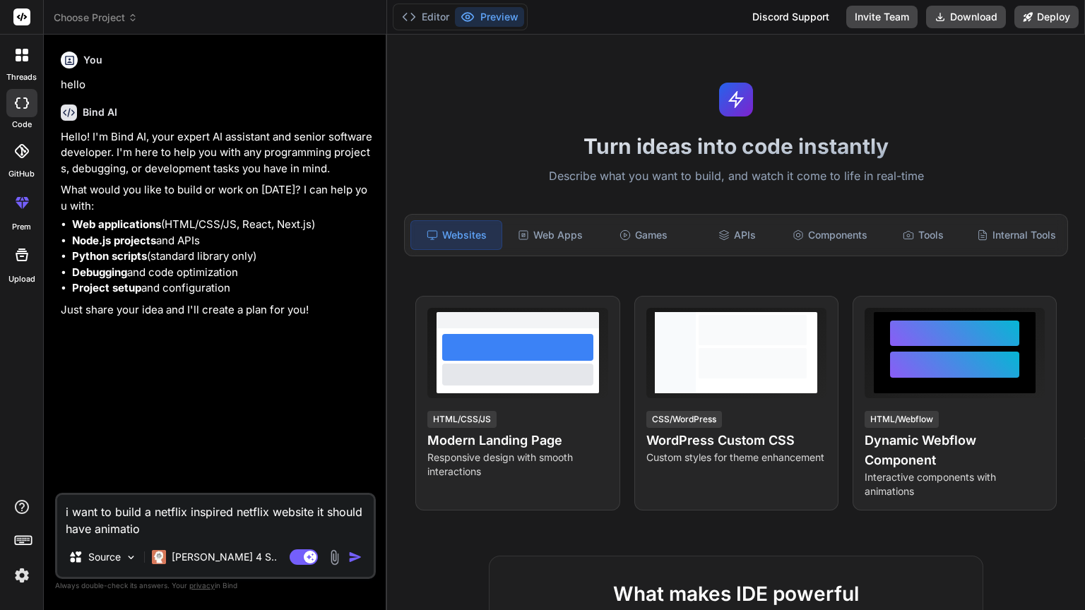
type textarea "x"
type textarea "i want to build a netflix inspired netflix website it should have animations"
type textarea "x"
type textarea "i want to build a netflix inspired netflix website it should have animations"
type textarea "x"
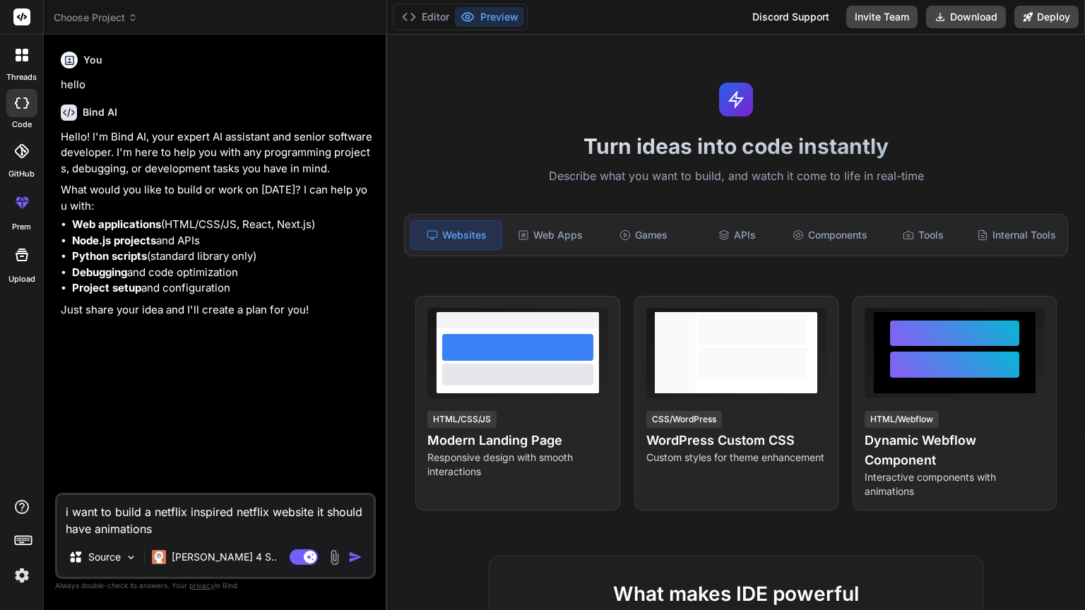
type textarea "i want to build a netflix inspired netflix website it should have animations a"
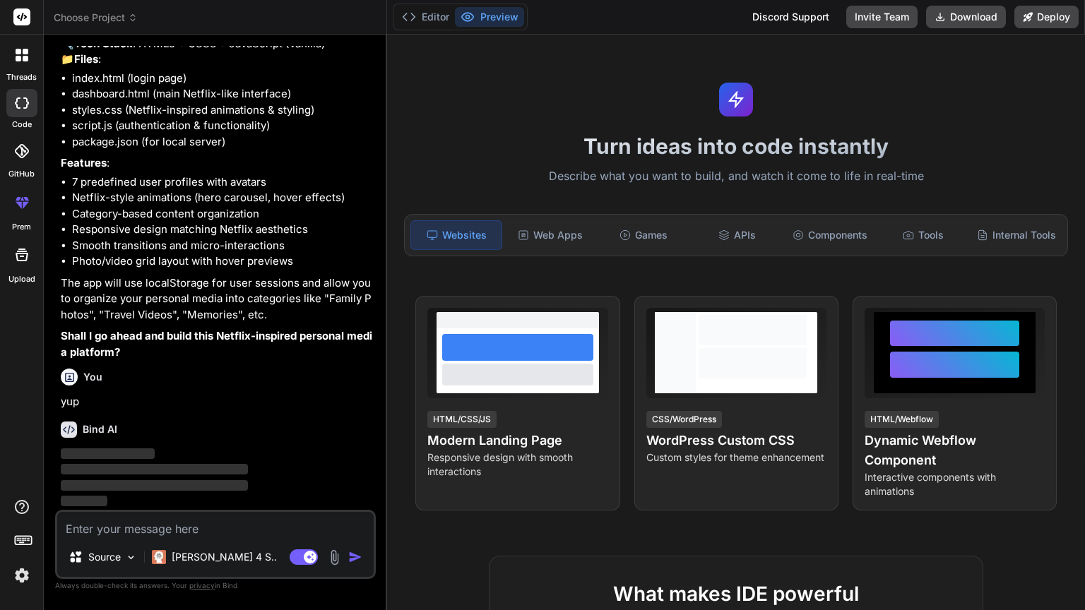
scroll to position [462, 0]
click at [26, 215] on div at bounding box center [22, 203] width 34 height 34
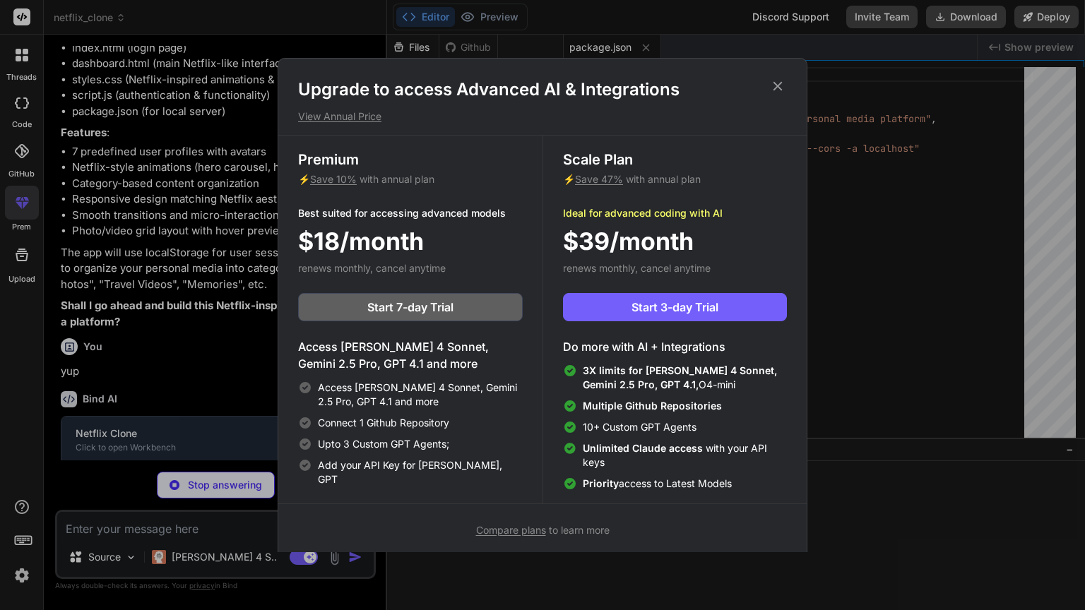
click at [777, 88] on icon at bounding box center [778, 86] width 16 height 16
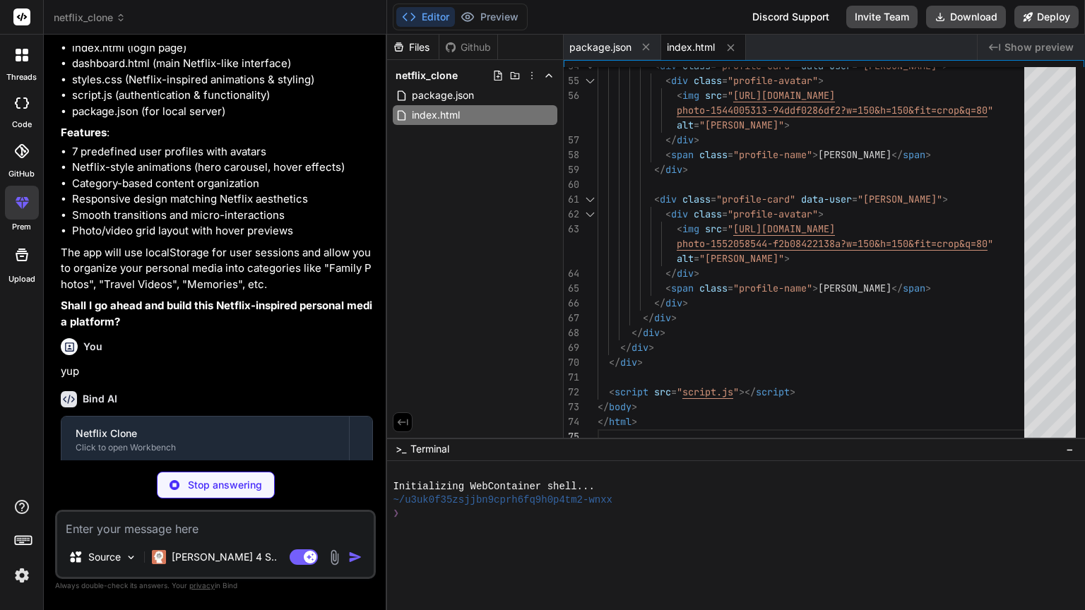
scroll to position [582, 0]
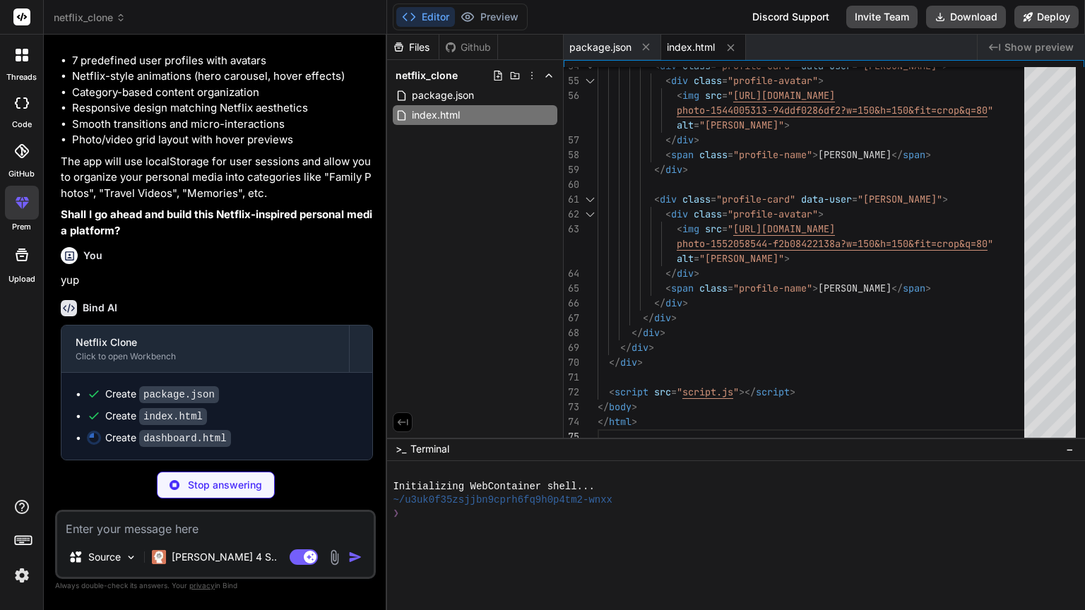
click at [457, 44] on div "Github" at bounding box center [468, 47] width 58 height 14
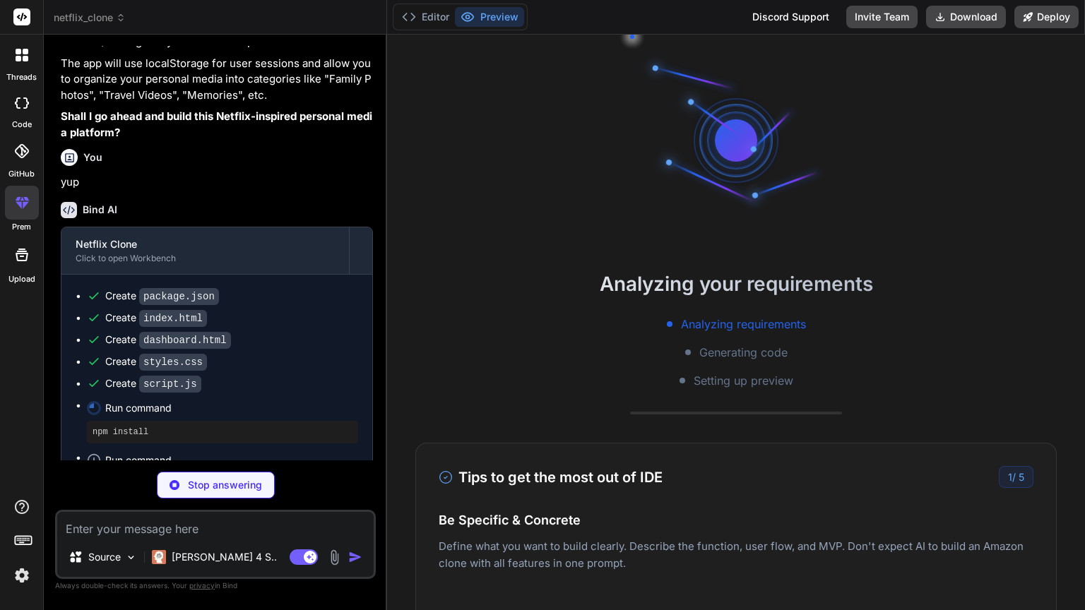
scroll to position [654, 0]
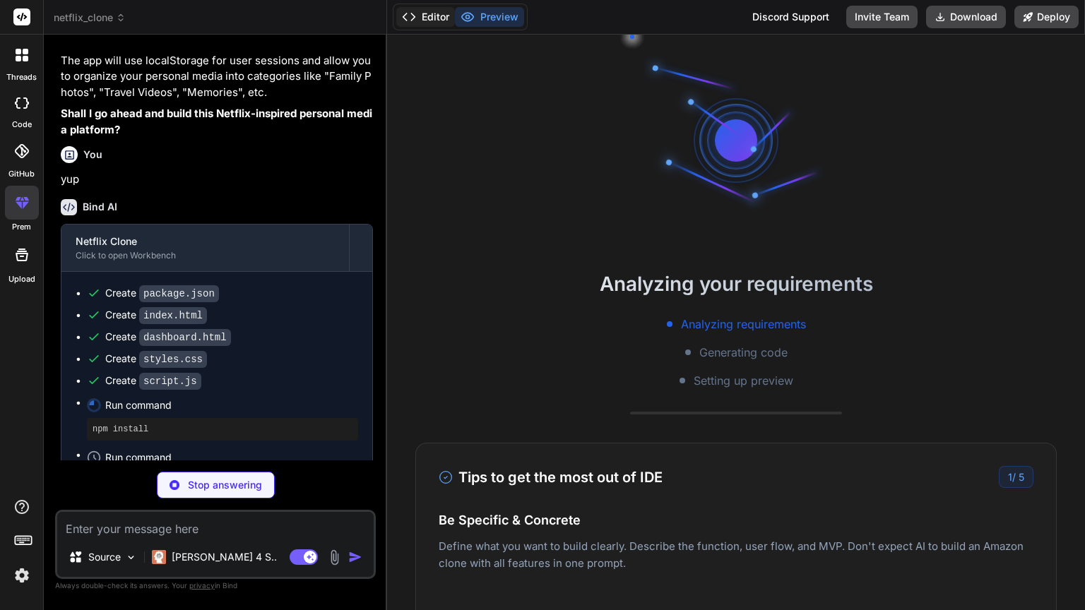
click at [432, 11] on button "Editor" at bounding box center [425, 17] width 59 height 20
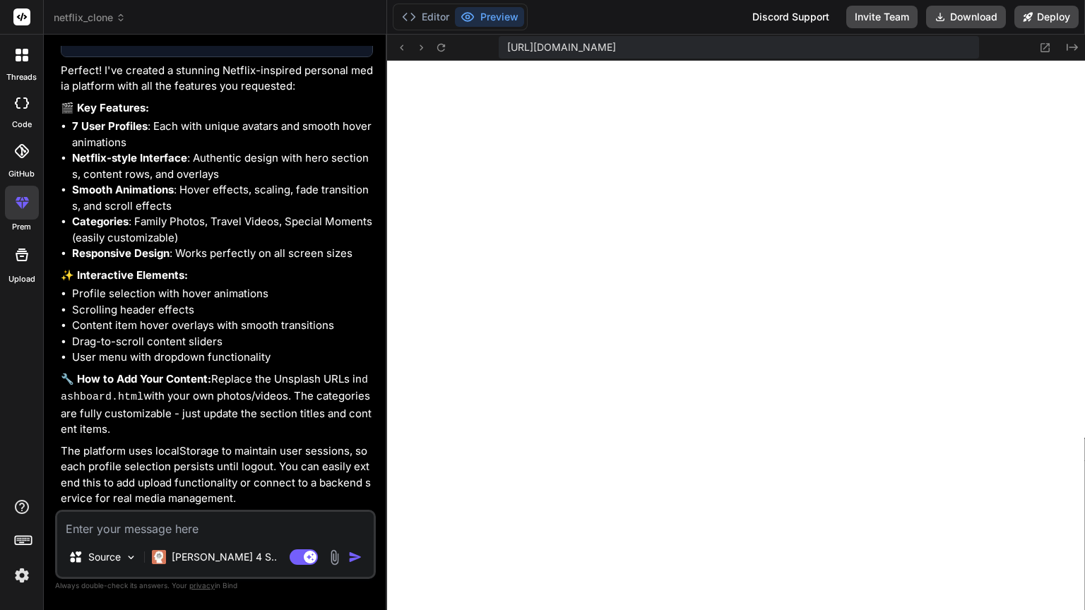
scroll to position [1131, 0]
click at [249, 534] on textarea at bounding box center [215, 524] width 316 height 25
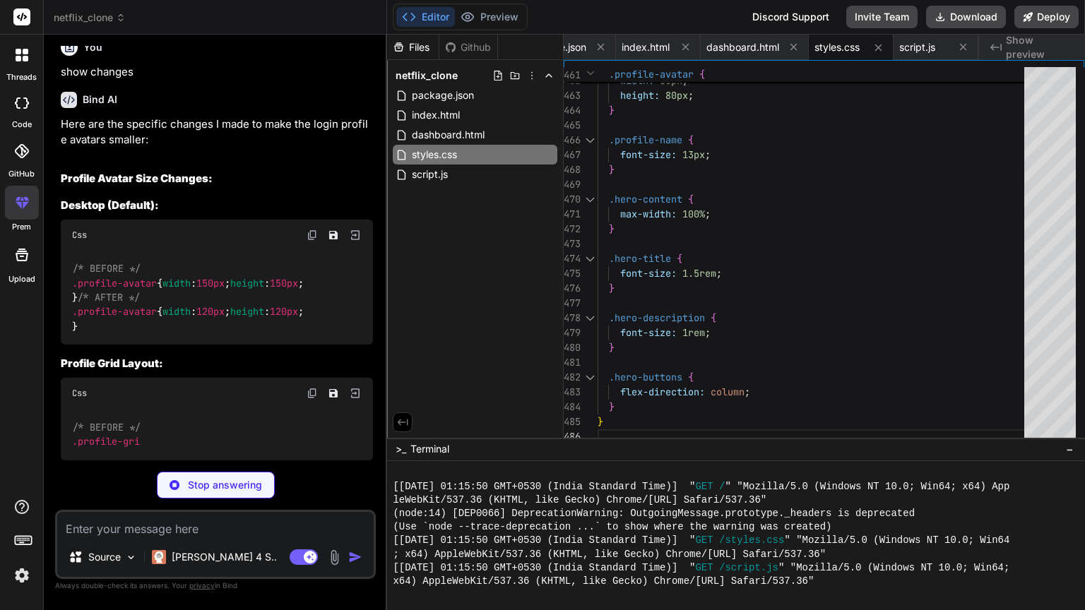
scroll to position [2147, 0]
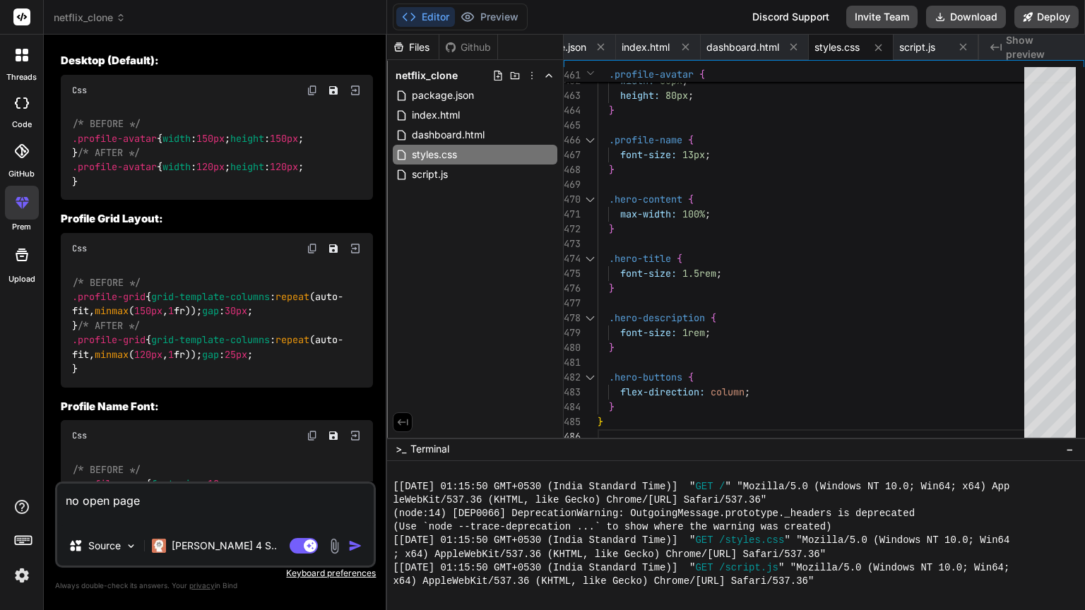
click at [354, 540] on img "button" at bounding box center [355, 546] width 14 height 14
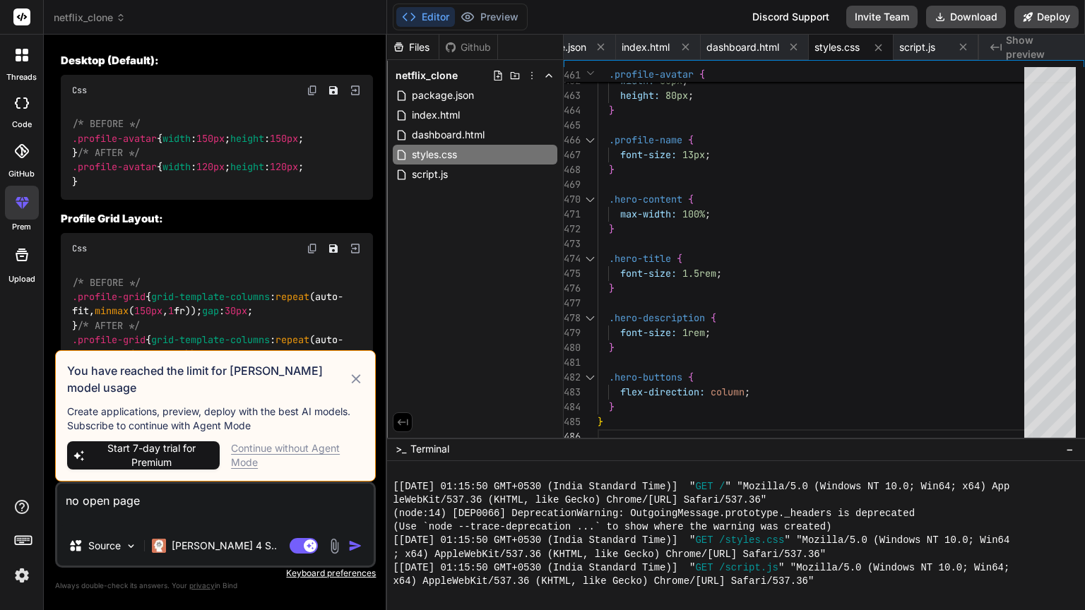
click at [358, 388] on icon at bounding box center [356, 379] width 16 height 17
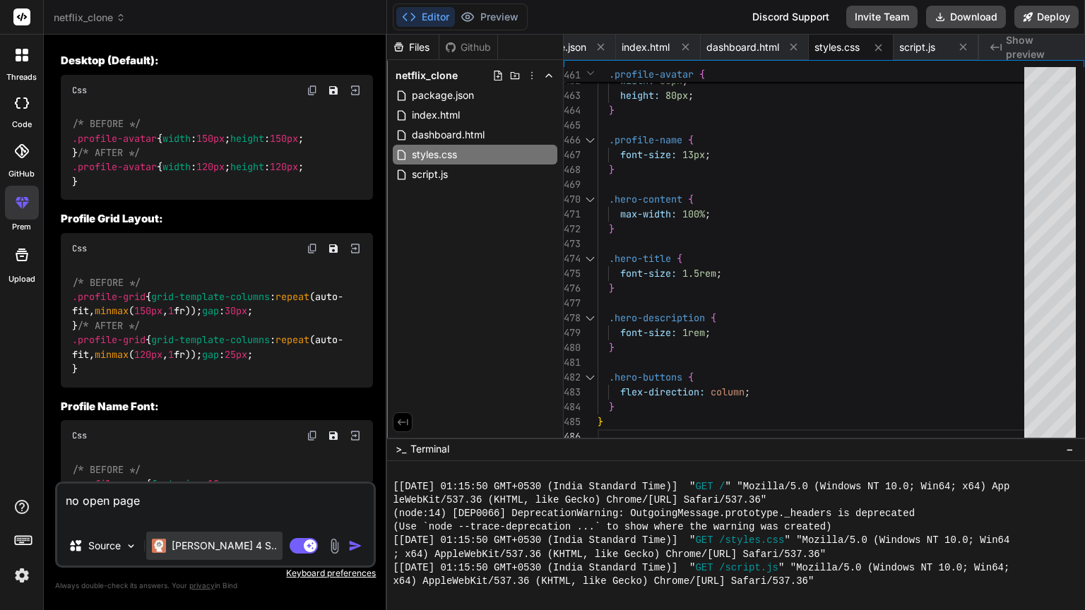
click at [225, 540] on p "Claude 4 S.." at bounding box center [224, 546] width 105 height 14
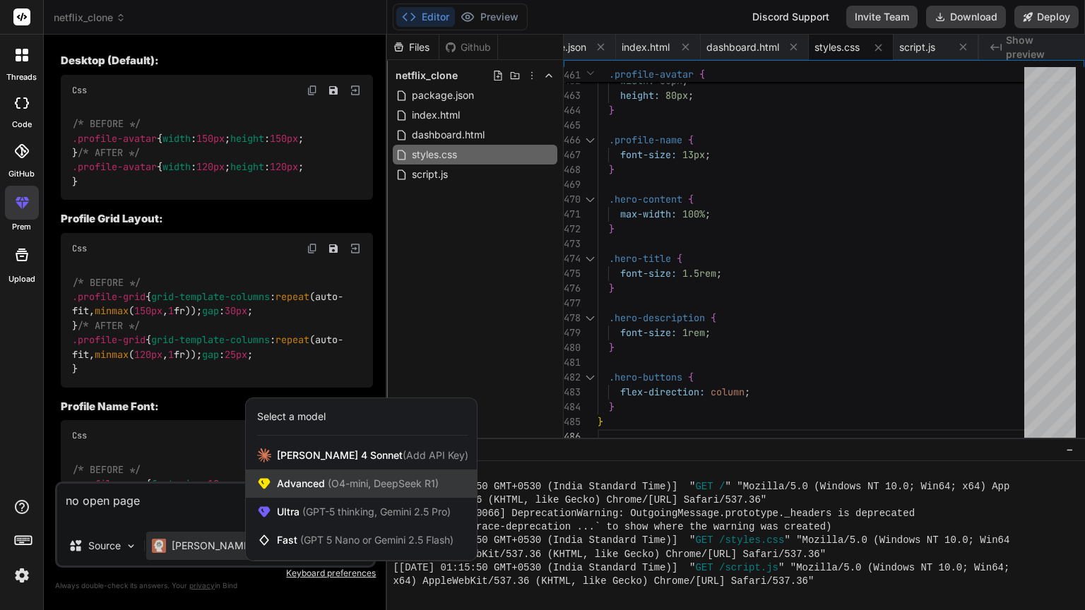
click at [282, 490] on span "Advanced (O4-mini, DeepSeek R1)" at bounding box center [358, 484] width 162 height 14
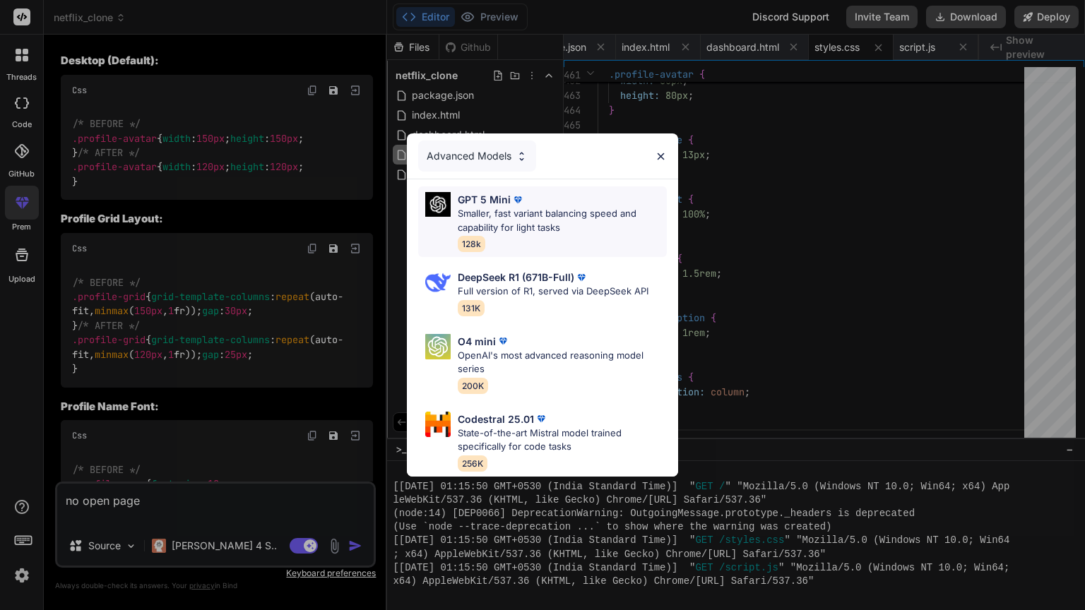
click at [532, 242] on div "GPT 5 Mini Smaller, fast variant balancing speed and capability for light tasks…" at bounding box center [562, 221] width 209 height 59
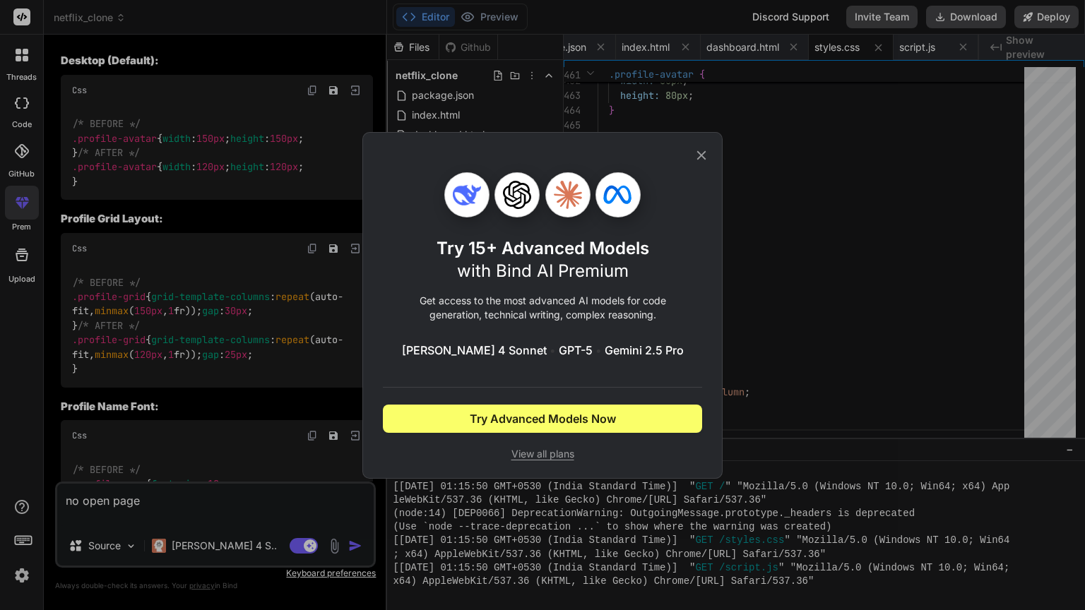
click at [703, 148] on icon at bounding box center [702, 156] width 16 height 16
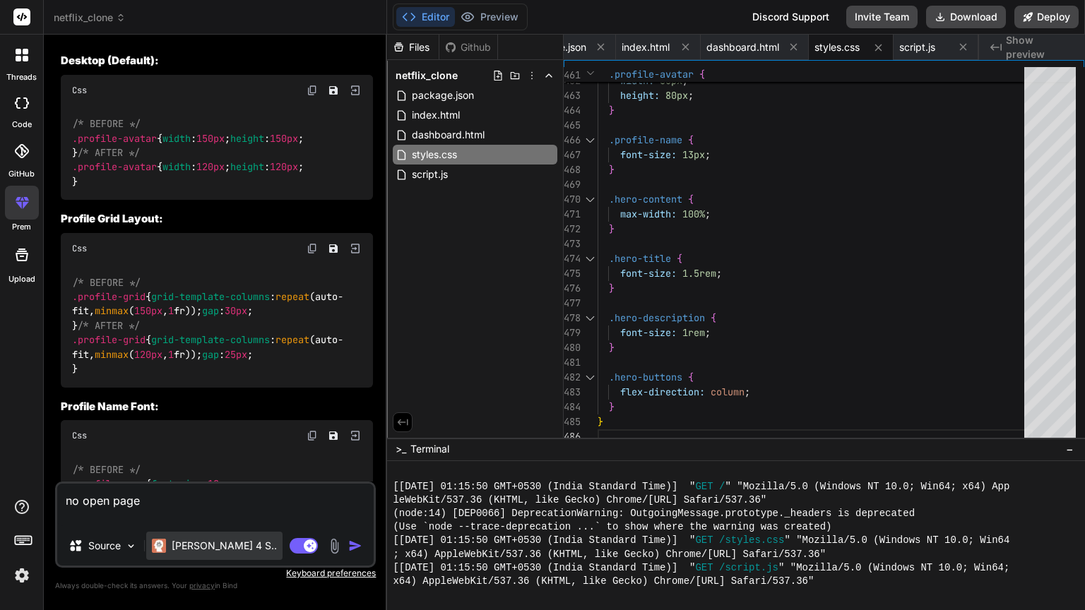
click at [218, 547] on p "Claude 4 S.." at bounding box center [224, 546] width 105 height 14
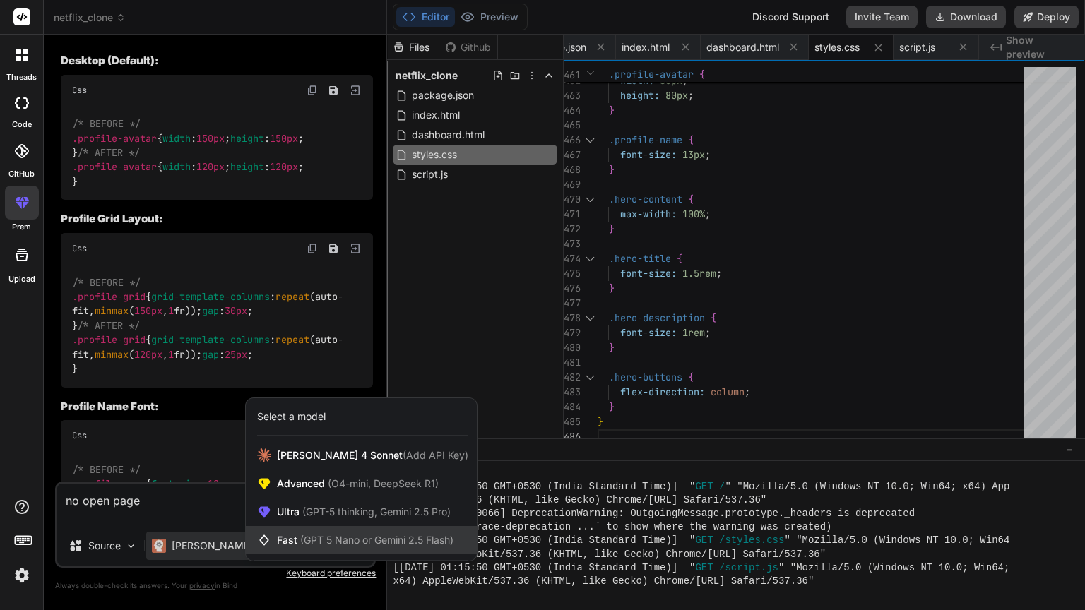
click at [296, 535] on span "Fast (GPT 5 Nano or Gemini 2.5 Flash)" at bounding box center [365, 540] width 177 height 14
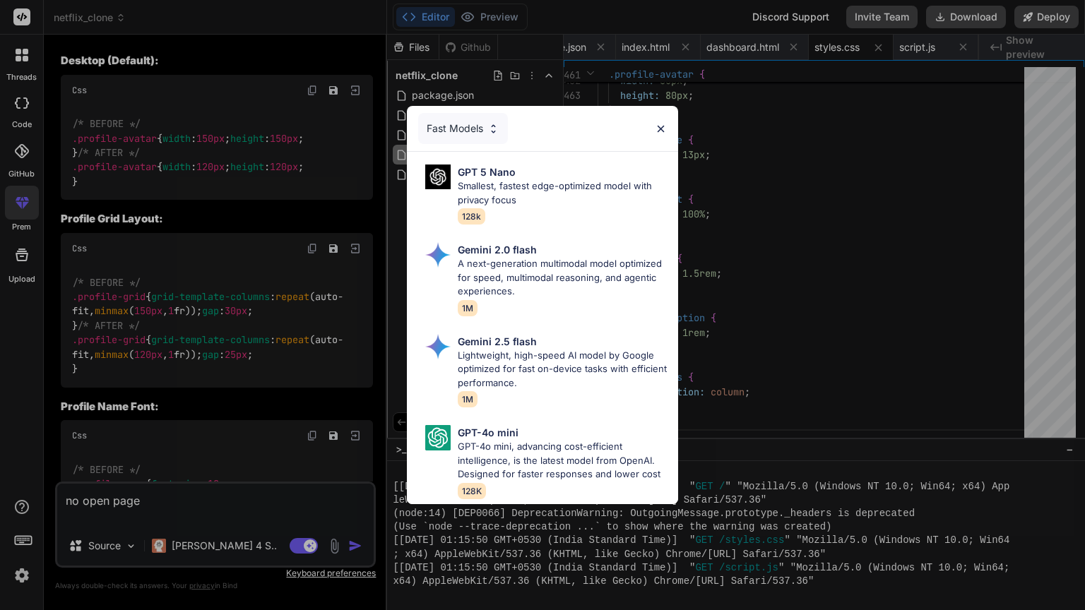
click at [658, 127] on img at bounding box center [661, 129] width 12 height 12
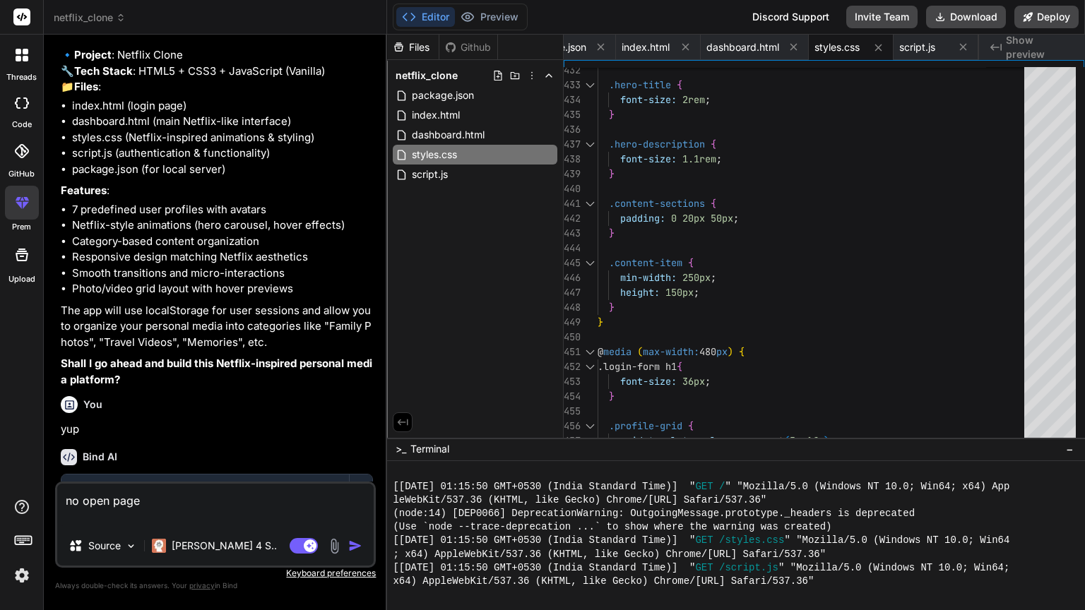
scroll to position [0, 0]
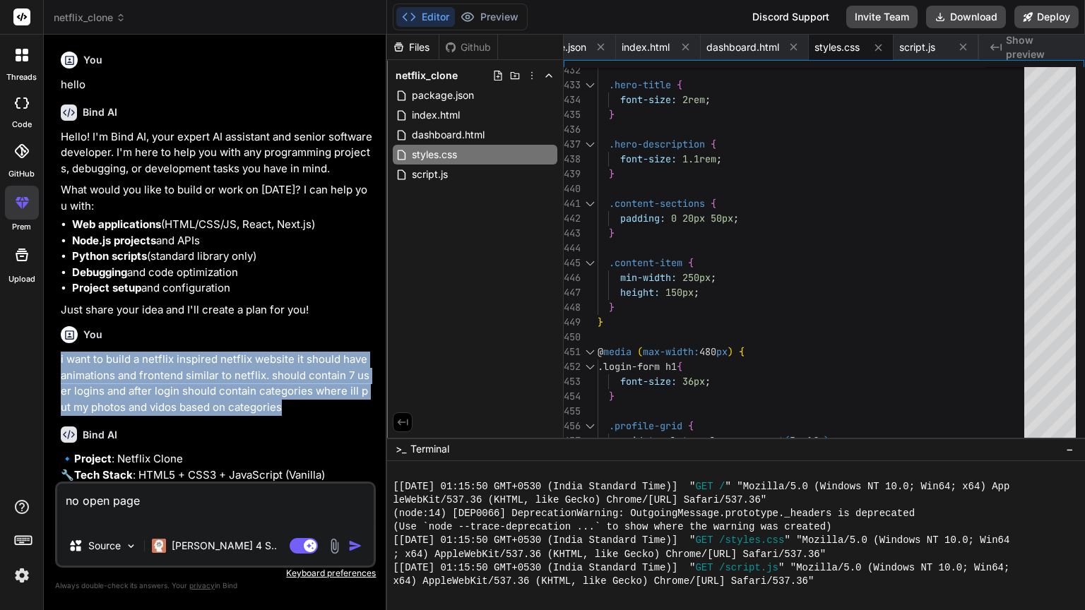
drag, startPoint x: 59, startPoint y: 359, endPoint x: 276, endPoint y: 405, distance: 221.6
click at [276, 405] on div "You hello Bind AI Hello! I'm Bind AI, your expert AI assistant and senior softw…" at bounding box center [217, 264] width 318 height 436
copy p "i want to build a netflix inspired netflix website it should have animations an…"
click at [1078, 0] on div "Editor Preview Discord Support Invite Team Download Deploy" at bounding box center [736, 17] width 698 height 35
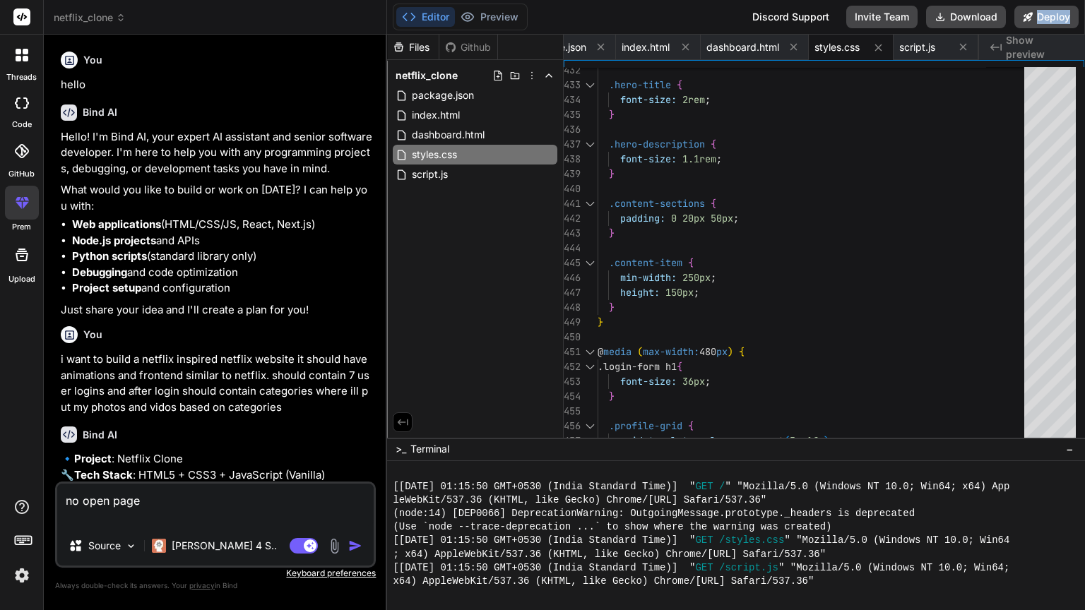
click at [1076, 1] on div "Editor Preview Discord Support Invite Team Download Deploy" at bounding box center [736, 17] width 698 height 35
click at [1049, 16] on button "Deploy" at bounding box center [1046, 17] width 64 height 23
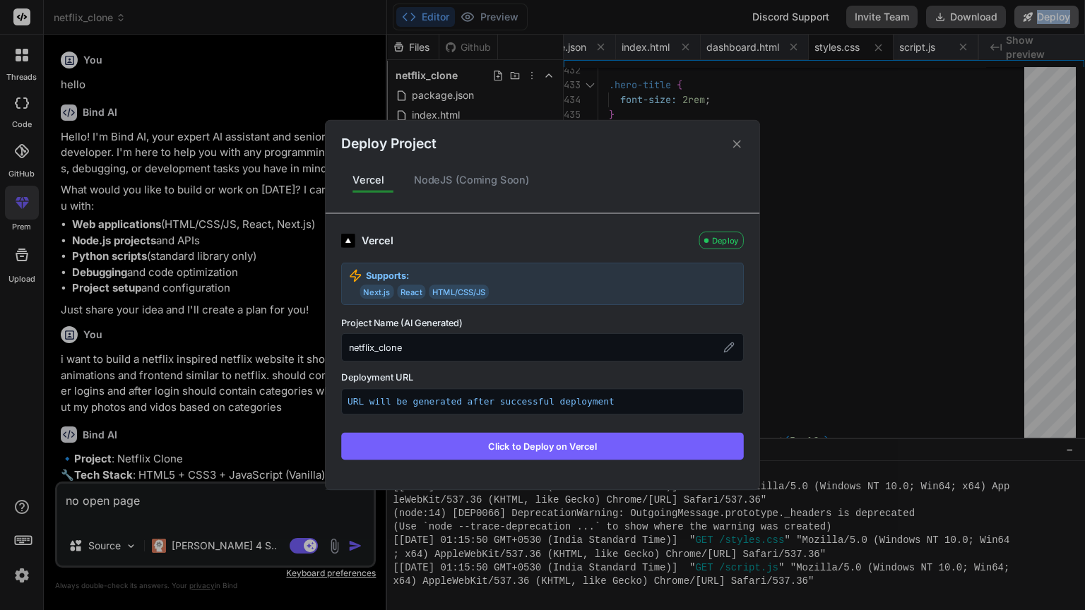
click at [1049, 16] on div "Deploy Project Vercel NodeJS (Coming Soon) Vercel Deploy Supports: Next.js Reac…" at bounding box center [542, 305] width 1085 height 610
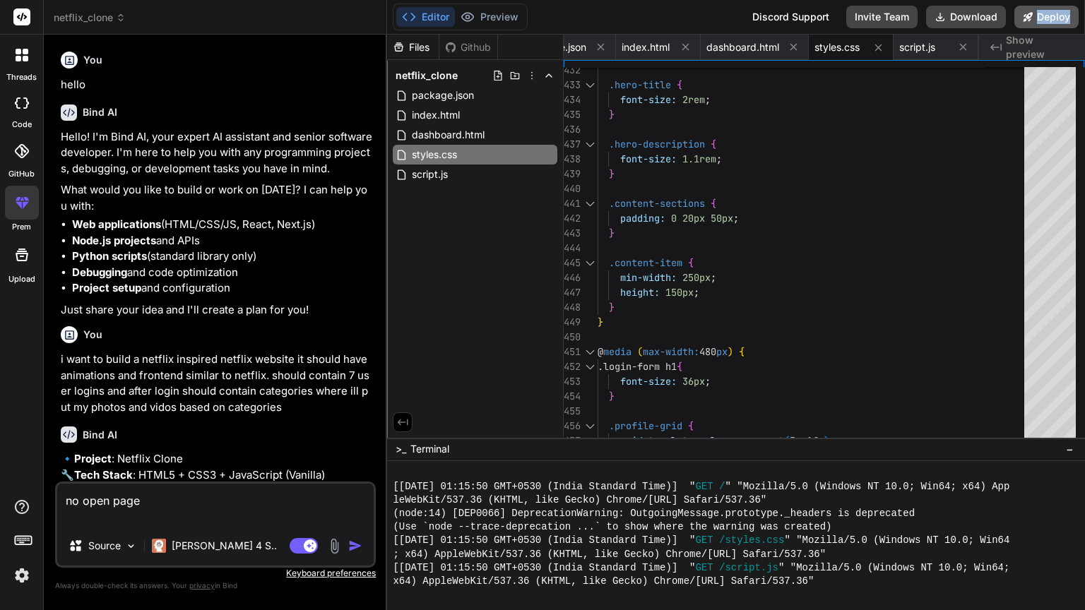
click at [1049, 16] on button "Deploy" at bounding box center [1046, 17] width 64 height 23
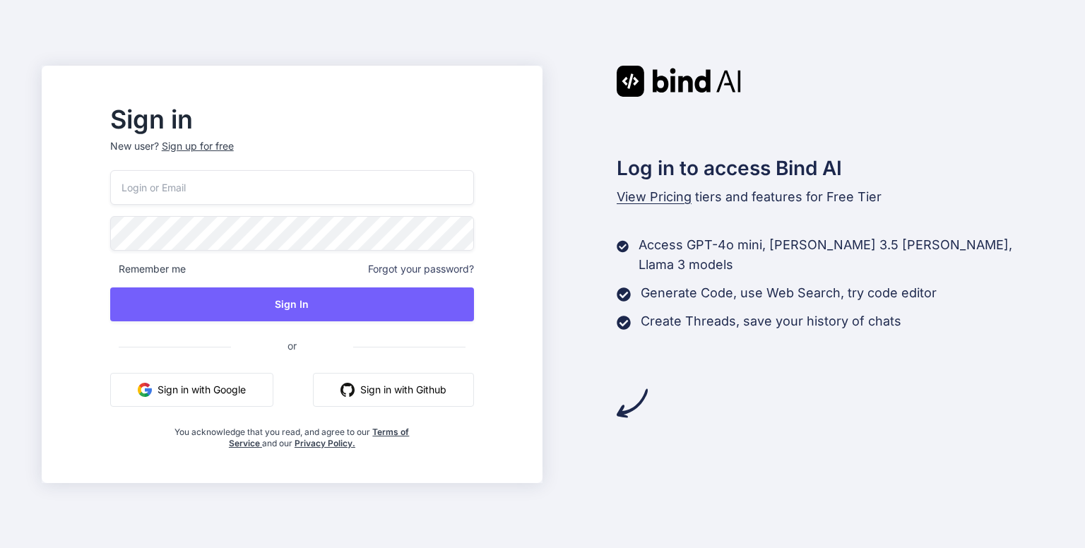
click at [273, 385] on button "Sign in with Google" at bounding box center [191, 390] width 163 height 34
click at [427, 379] on button "Sign in with Github" at bounding box center [393, 390] width 161 height 34
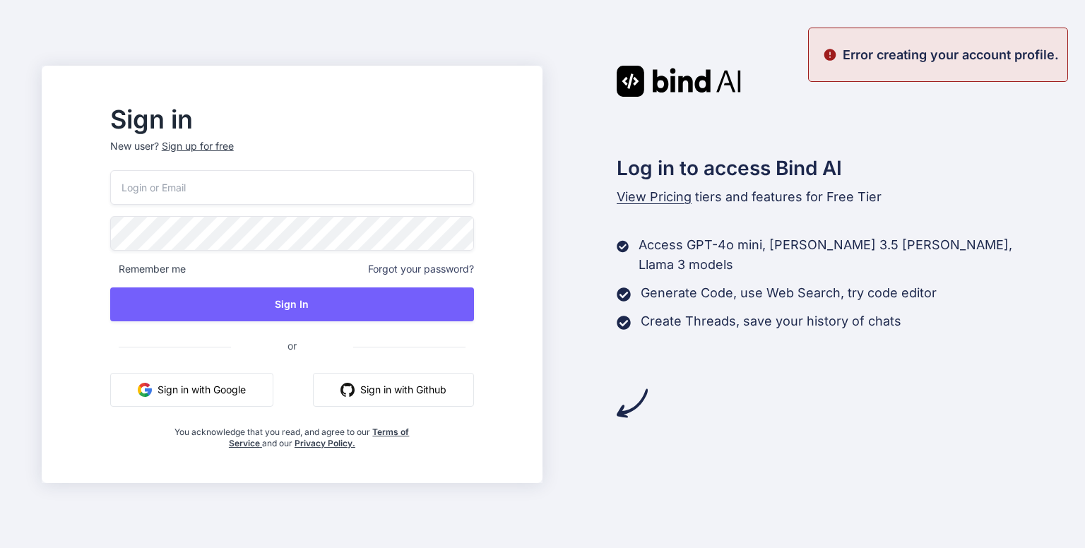
click at [273, 385] on button "Sign in with Google" at bounding box center [191, 390] width 163 height 34
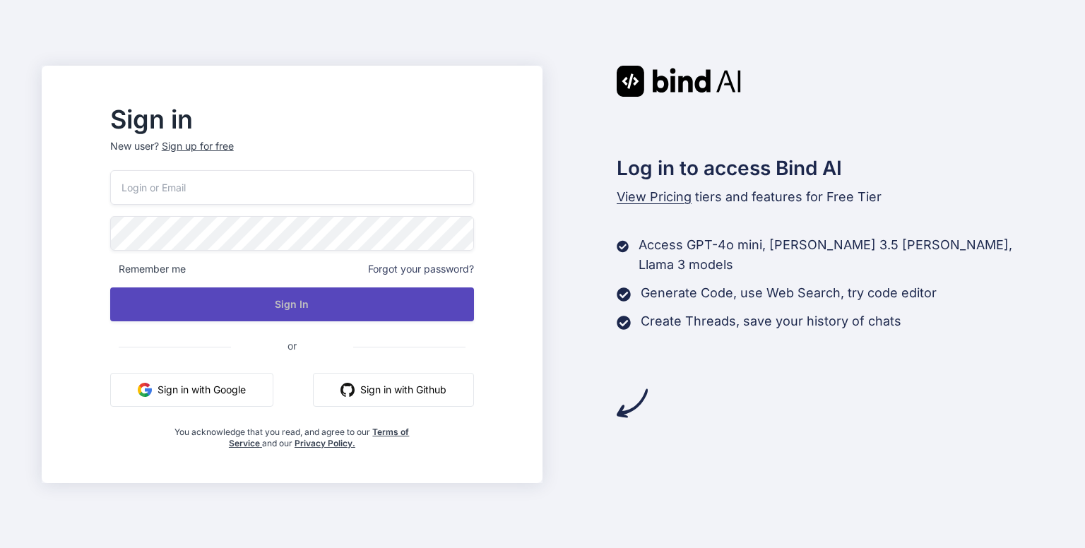
click at [415, 301] on button "Sign In" at bounding box center [292, 304] width 364 height 34
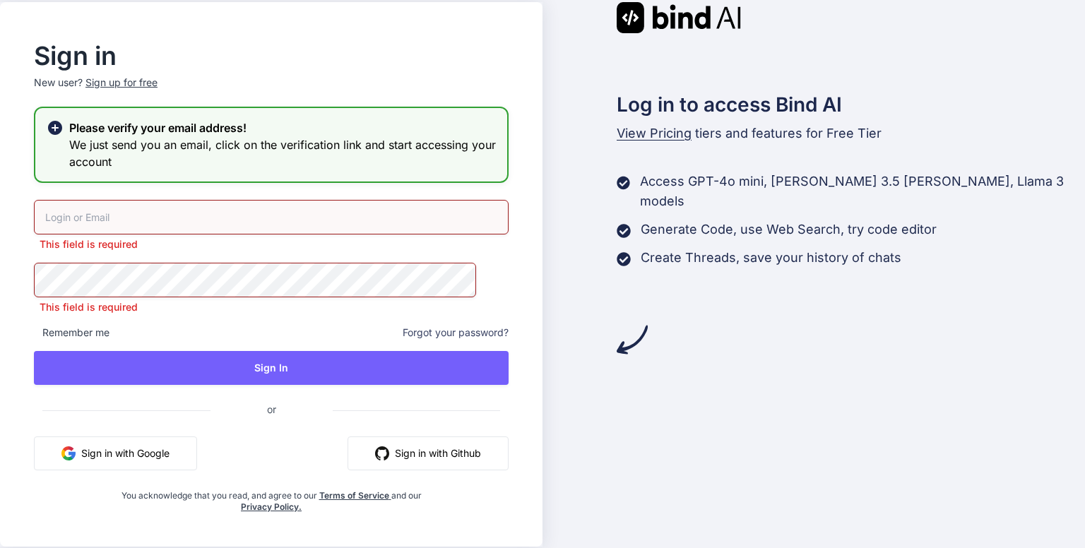
click at [174, 453] on button "Sign in with Google" at bounding box center [115, 453] width 163 height 34
